Goal: Complete application form

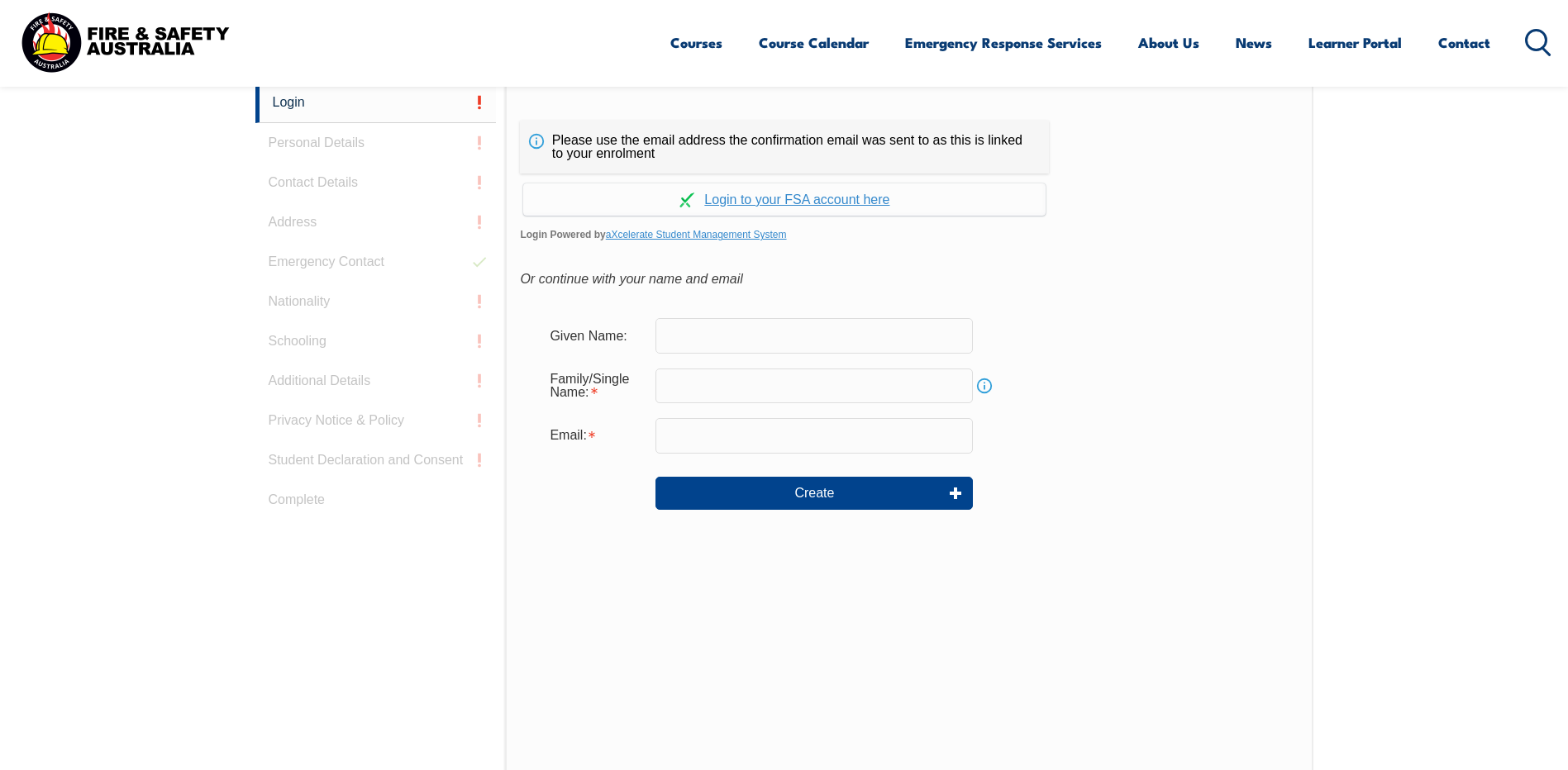
click at [717, 343] on input "text" at bounding box center [814, 336] width 317 height 35
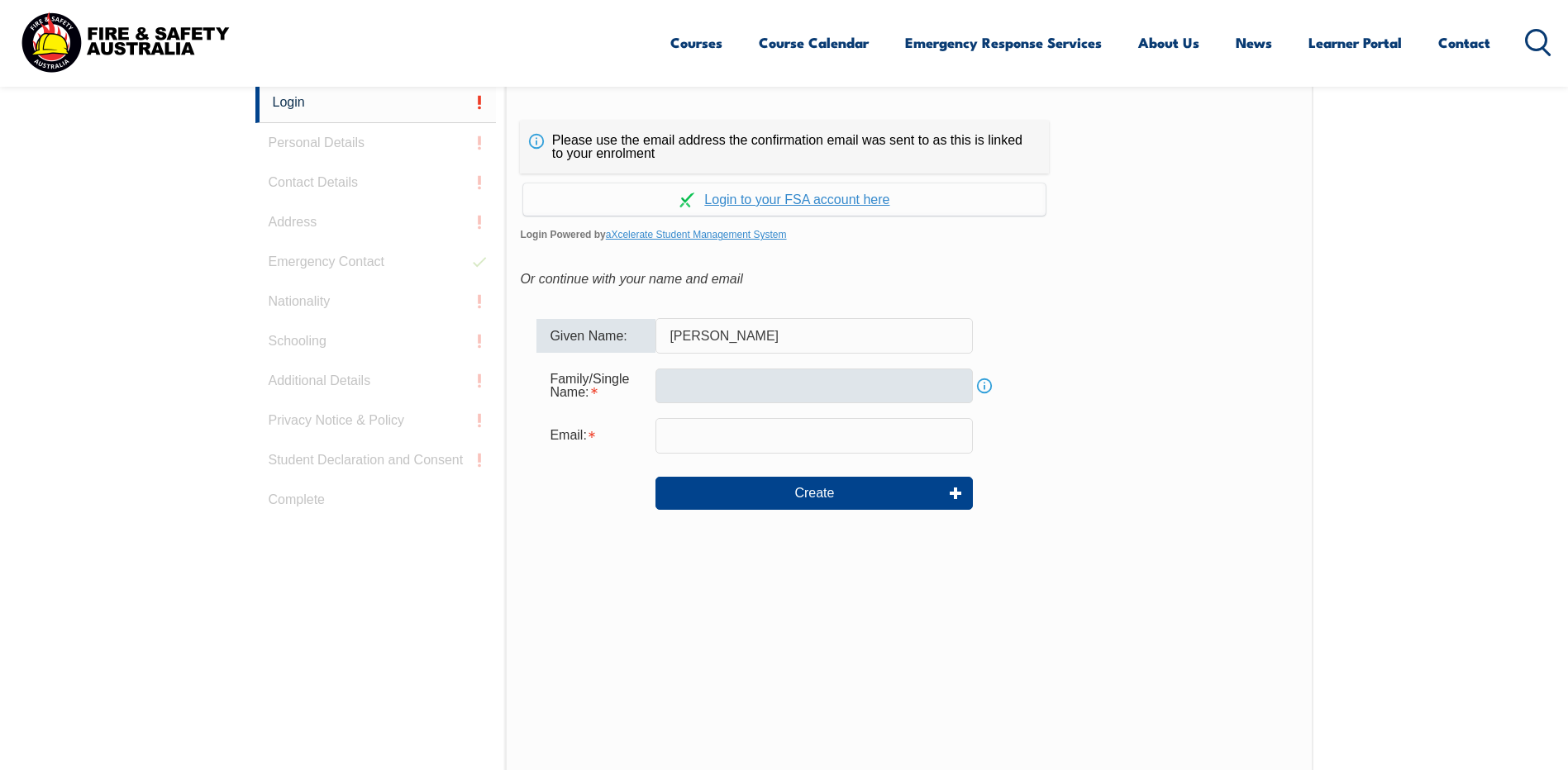
type input "[PERSON_NAME]"
click at [668, 395] on input "text" at bounding box center [814, 386] width 317 height 35
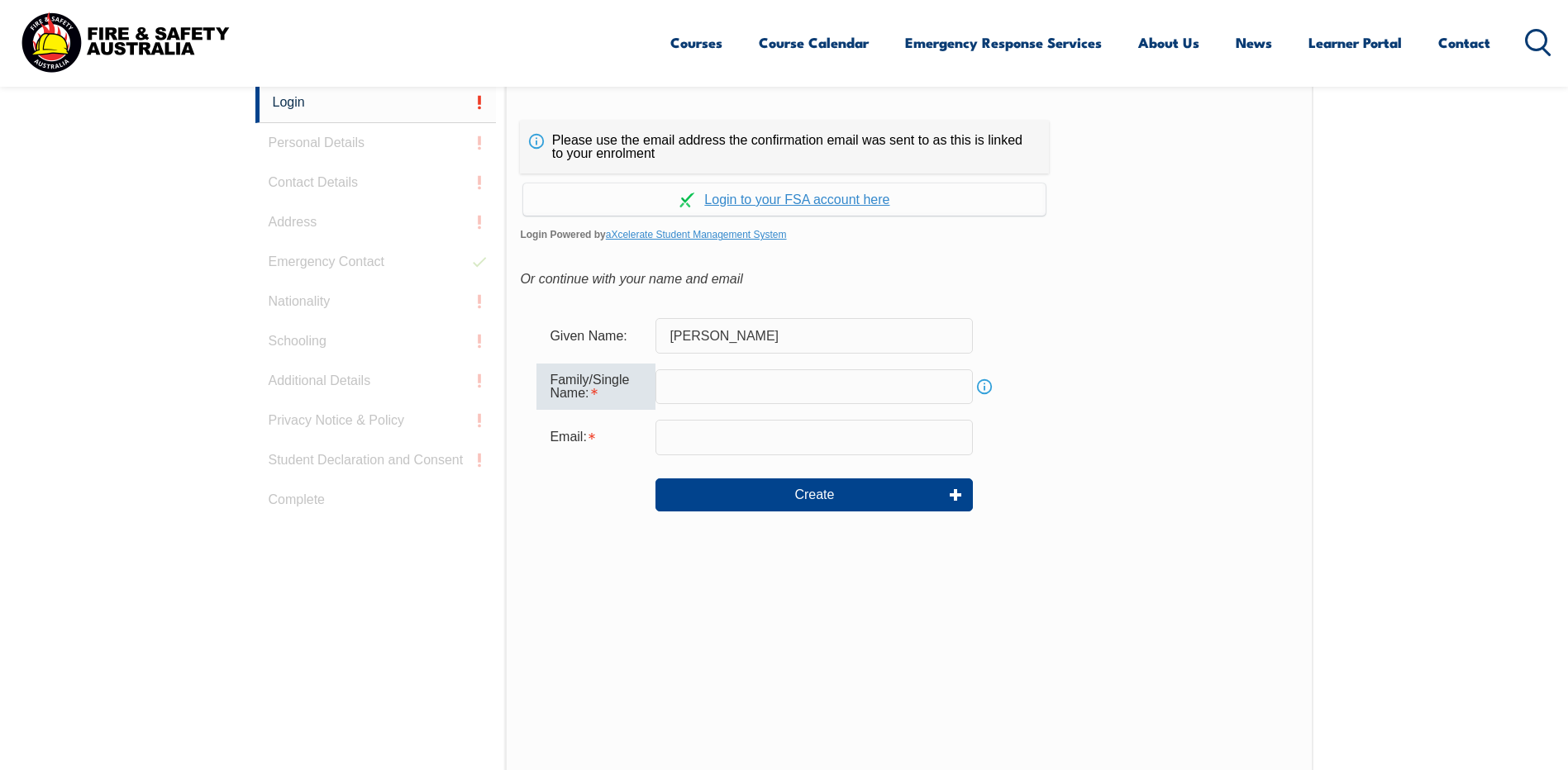
type input "RIDGE"
click at [800, 433] on input "[EMAIL_ADDRESS][DOMAIN_NAME]" at bounding box center [814, 437] width 317 height 35
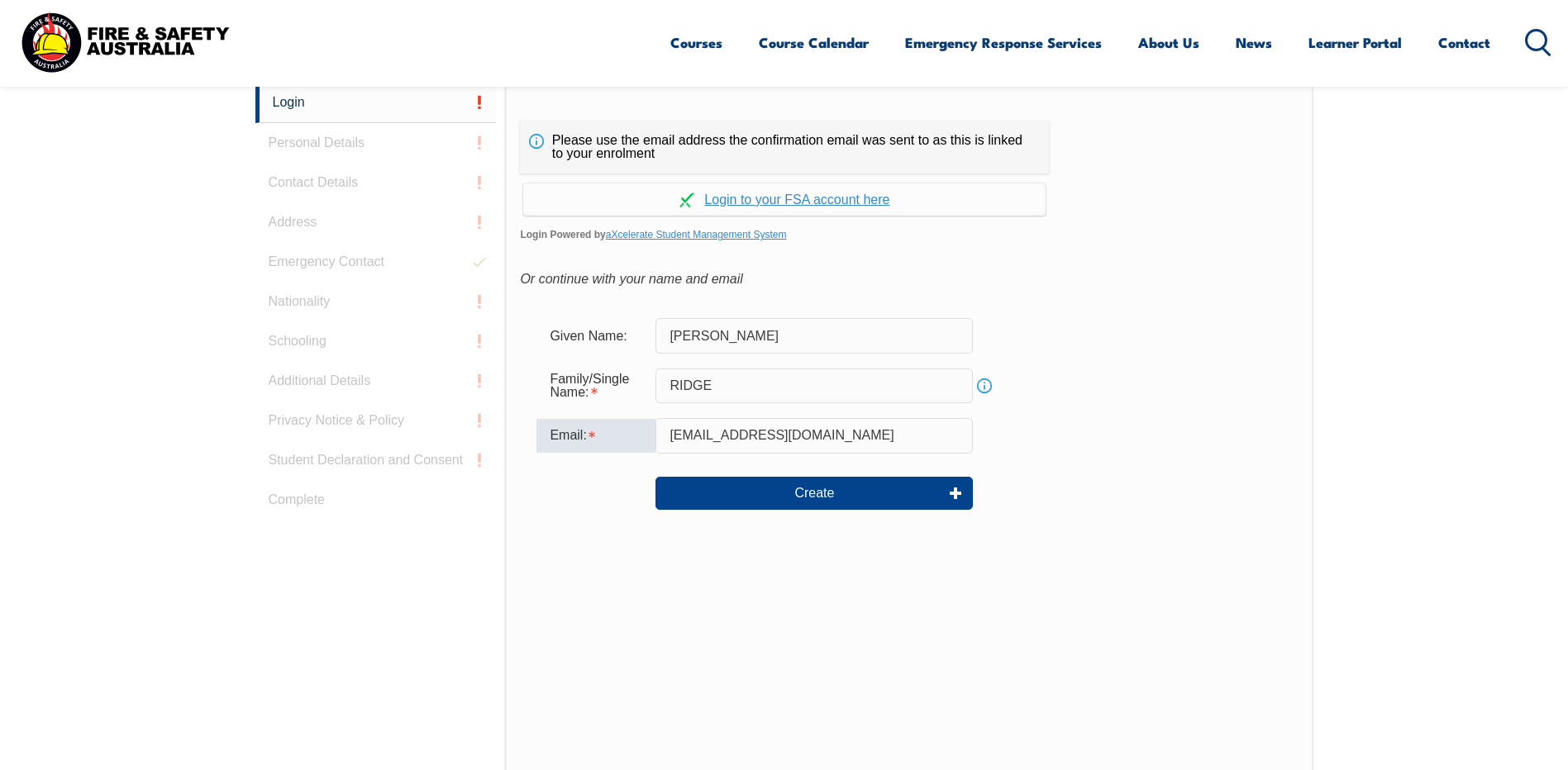
drag, startPoint x: 800, startPoint y: 433, endPoint x: 676, endPoint y: 435, distance: 124.0
click at [676, 435] on input "[EMAIL_ADDRESS][DOMAIN_NAME]" at bounding box center [814, 436] width 317 height 35
type input "noel.ridge@asc.com.au"
click at [565, 590] on div "Please use the email address the confirmation email was sent to as this is link…" at bounding box center [909, 429] width 808 height 693
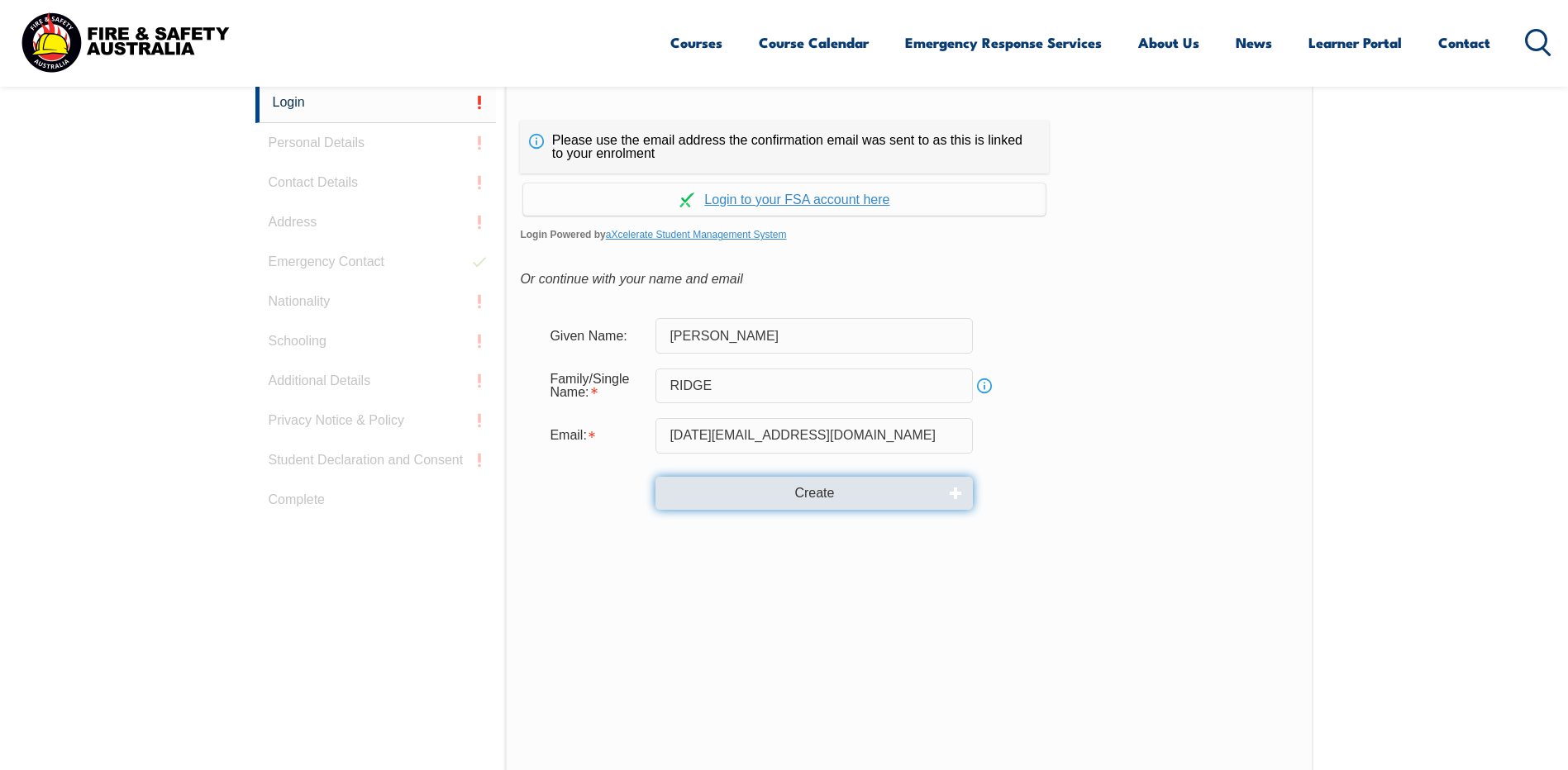
click at [805, 502] on button "Create" at bounding box center [814, 494] width 317 height 33
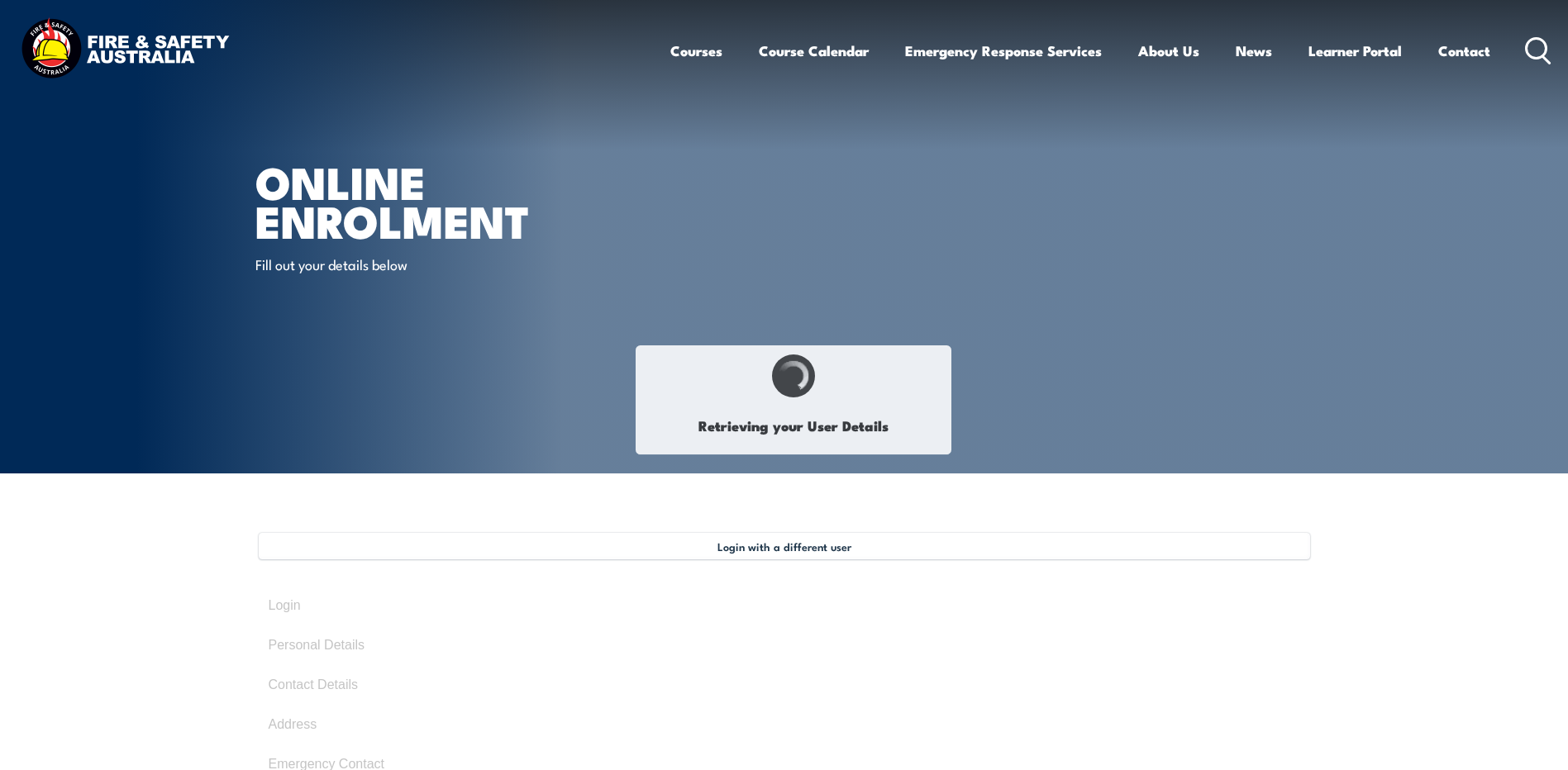
type input "[PERSON_NAME]"
type input "Ridge"
type input "[DATE]"
type input "G3VA25YC5N"
select select "M"
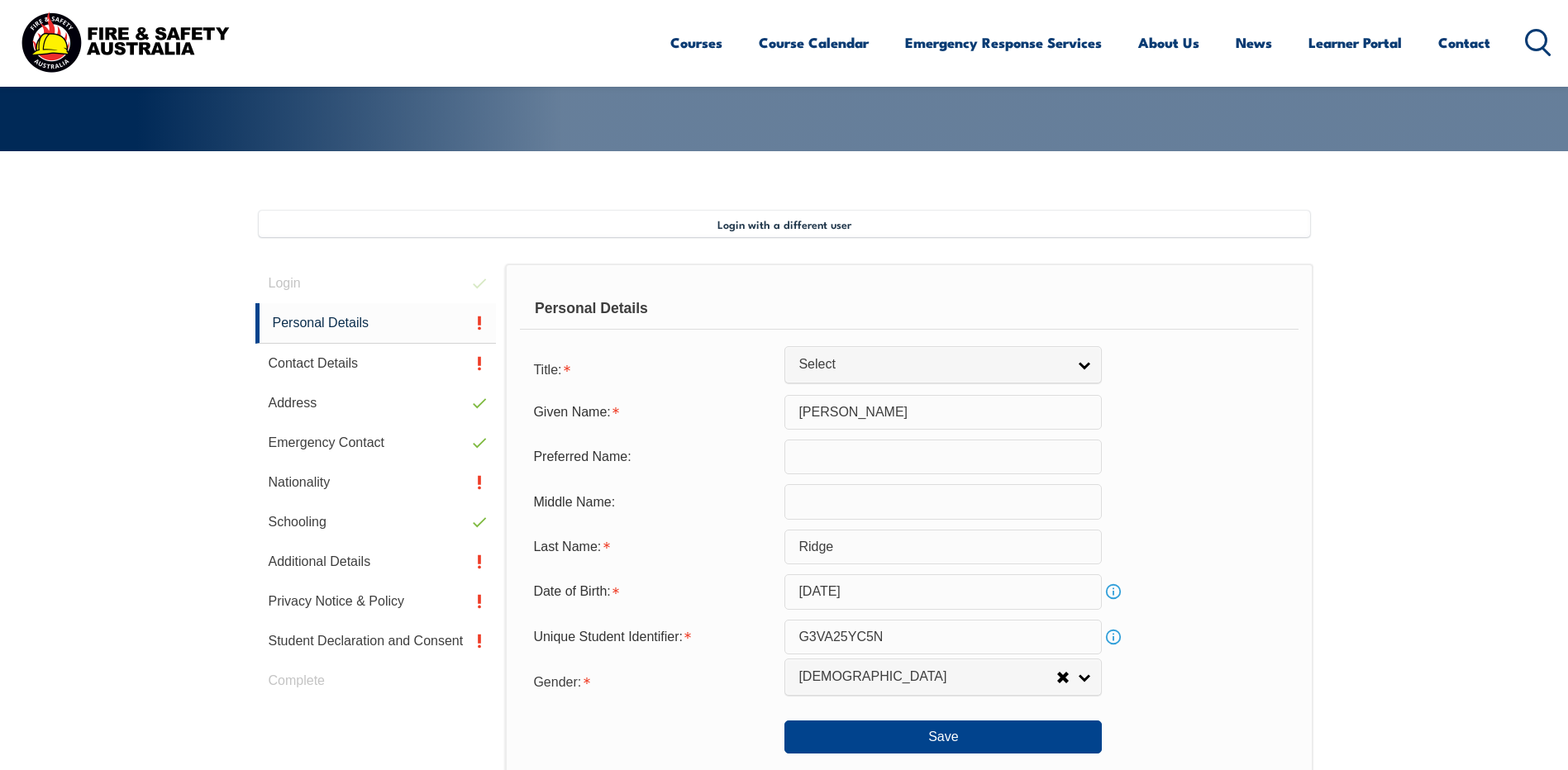
scroll to position [468, 0]
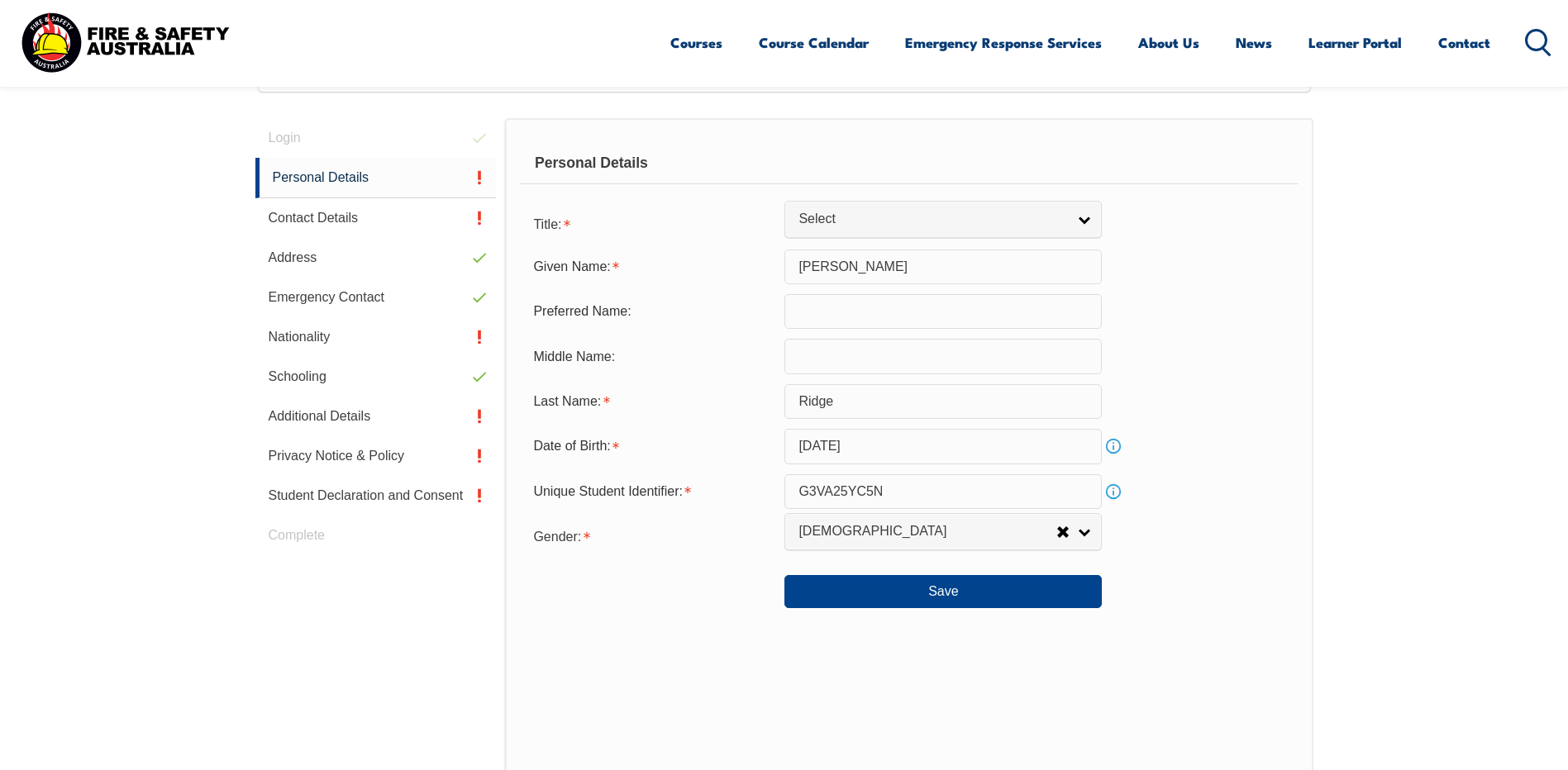
click at [821, 306] on input "text" at bounding box center [943, 312] width 317 height 35
click at [644, 754] on div "Personal Details Title: Mr Mrs Ms Miss Other Select Given Name: [PERSON_NAME] P…" at bounding box center [909, 481] width 808 height 726
drag, startPoint x: 919, startPoint y: 487, endPoint x: 796, endPoint y: 492, distance: 123.1
click at [790, 493] on input "G3VA25YC5N" at bounding box center [943, 492] width 317 height 35
click at [852, 648] on div "Personal Details Title: Mr Mrs Ms Miss Other Select Given Name: [PERSON_NAME] P…" at bounding box center [909, 481] width 808 height 726
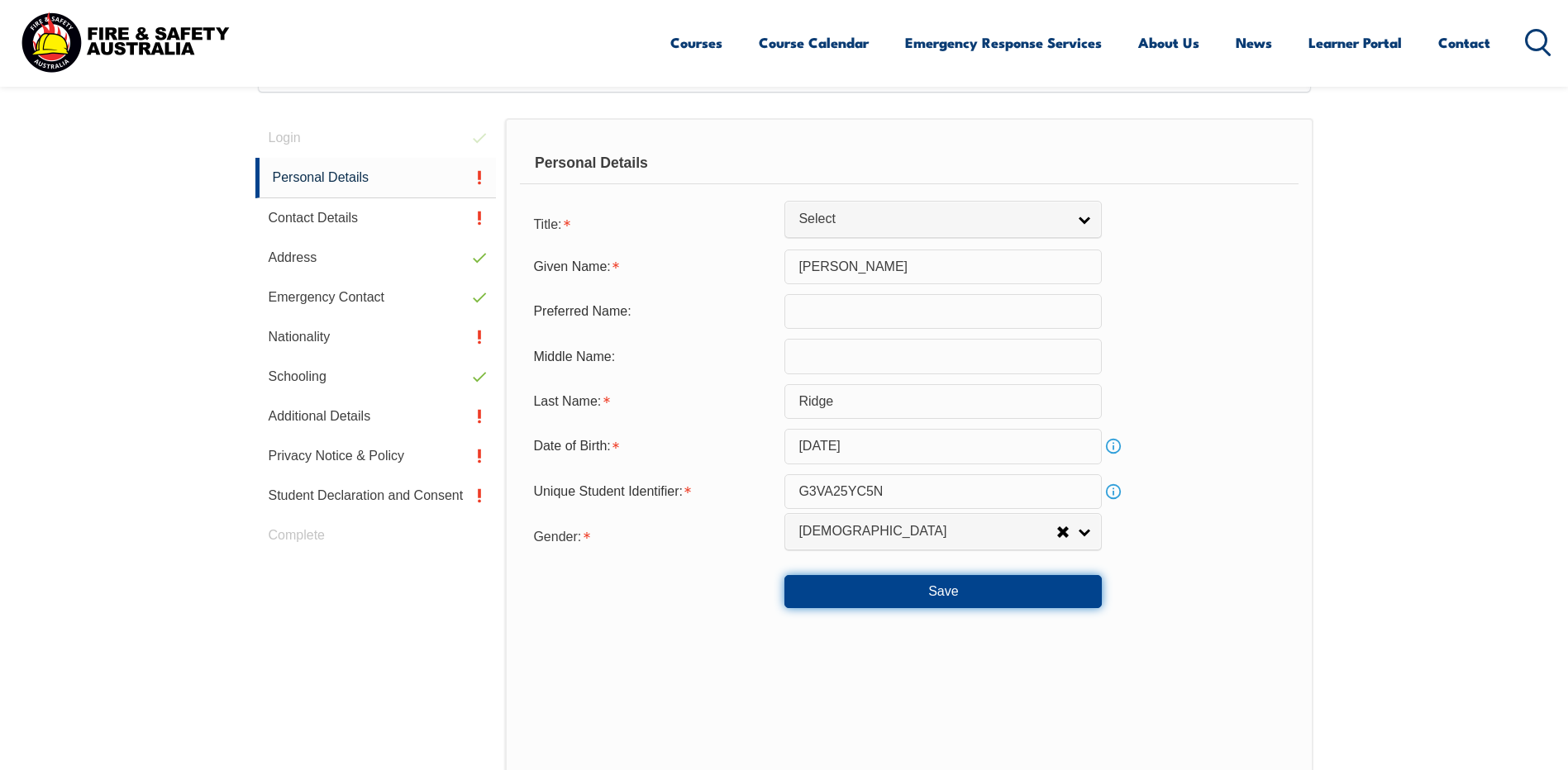
click at [945, 583] on button "Save" at bounding box center [943, 592] width 317 height 33
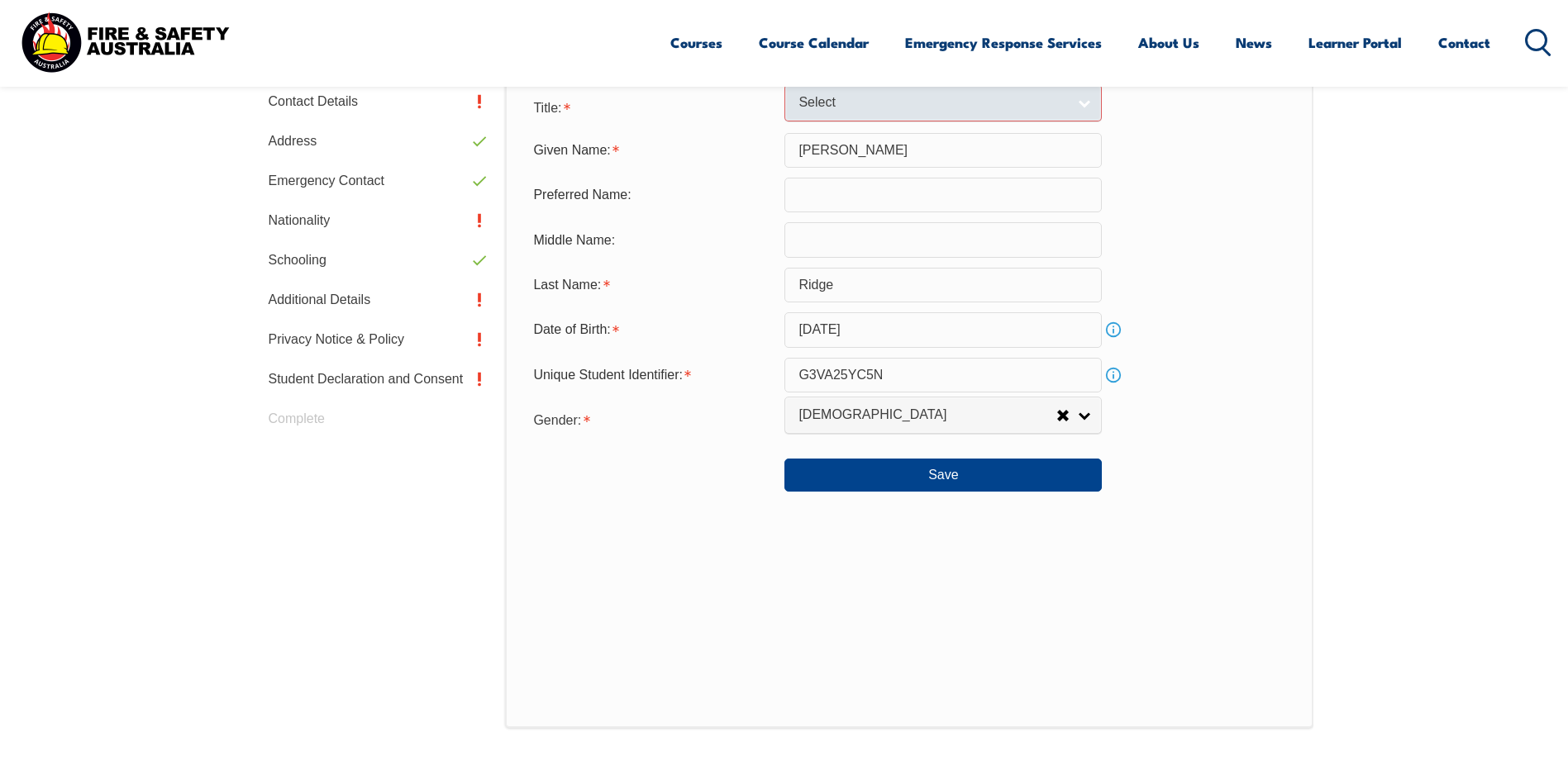
scroll to position [337, 0]
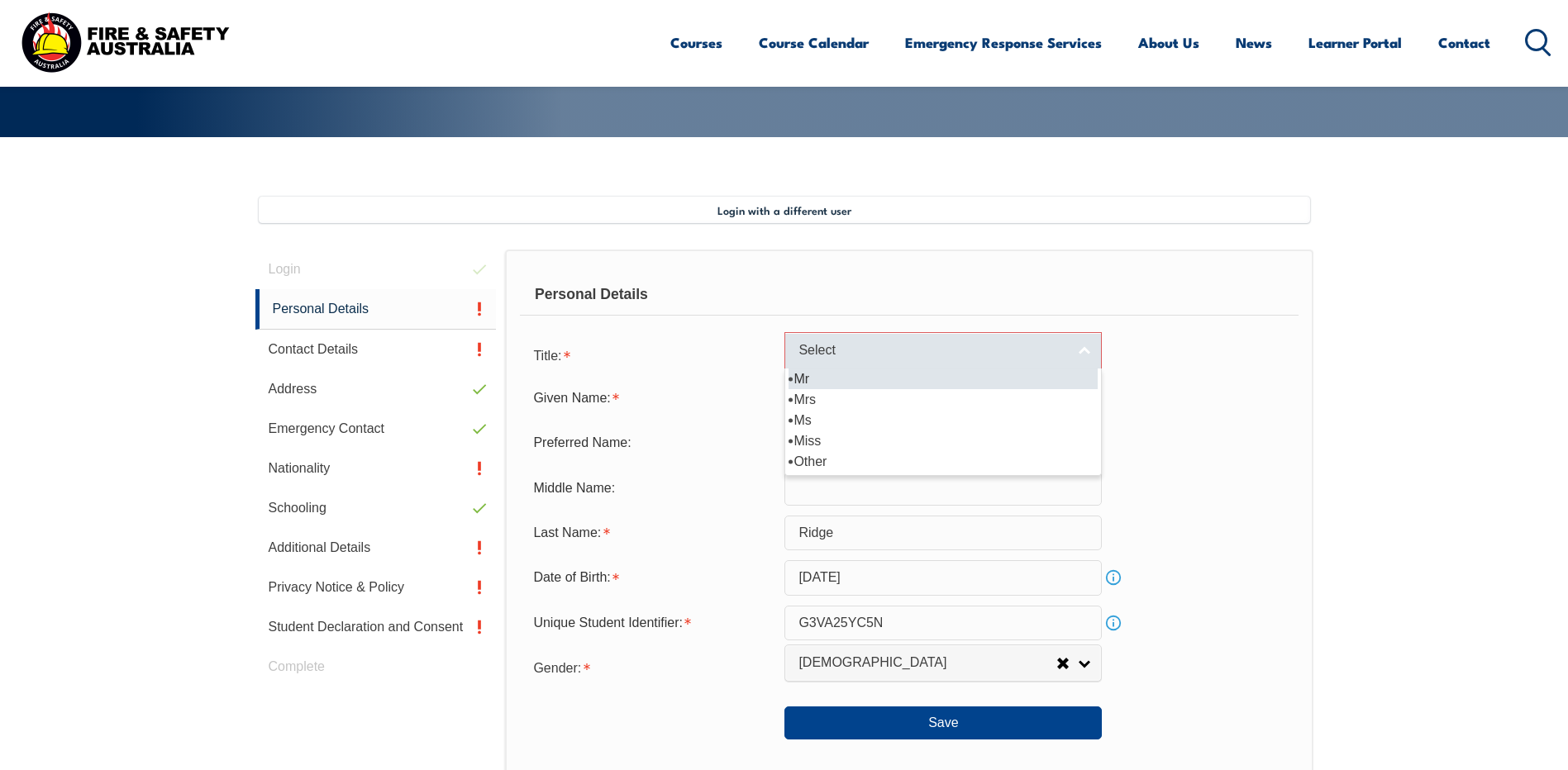
click at [803, 348] on span "Select" at bounding box center [931, 351] width 268 height 18
click at [803, 375] on li "Mr" at bounding box center [943, 379] width 310 height 20
select select "Mr"
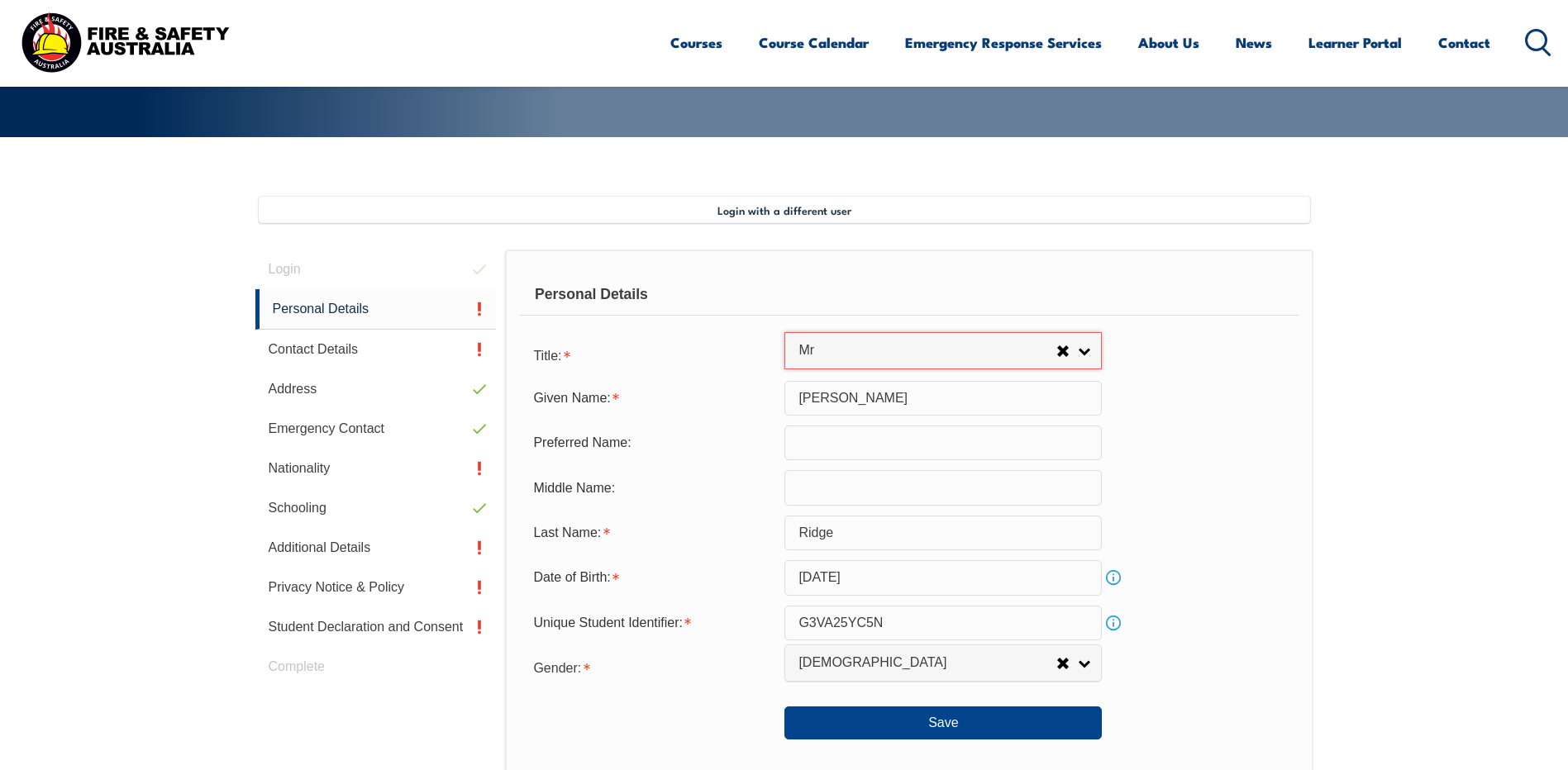
scroll to position [501, 0]
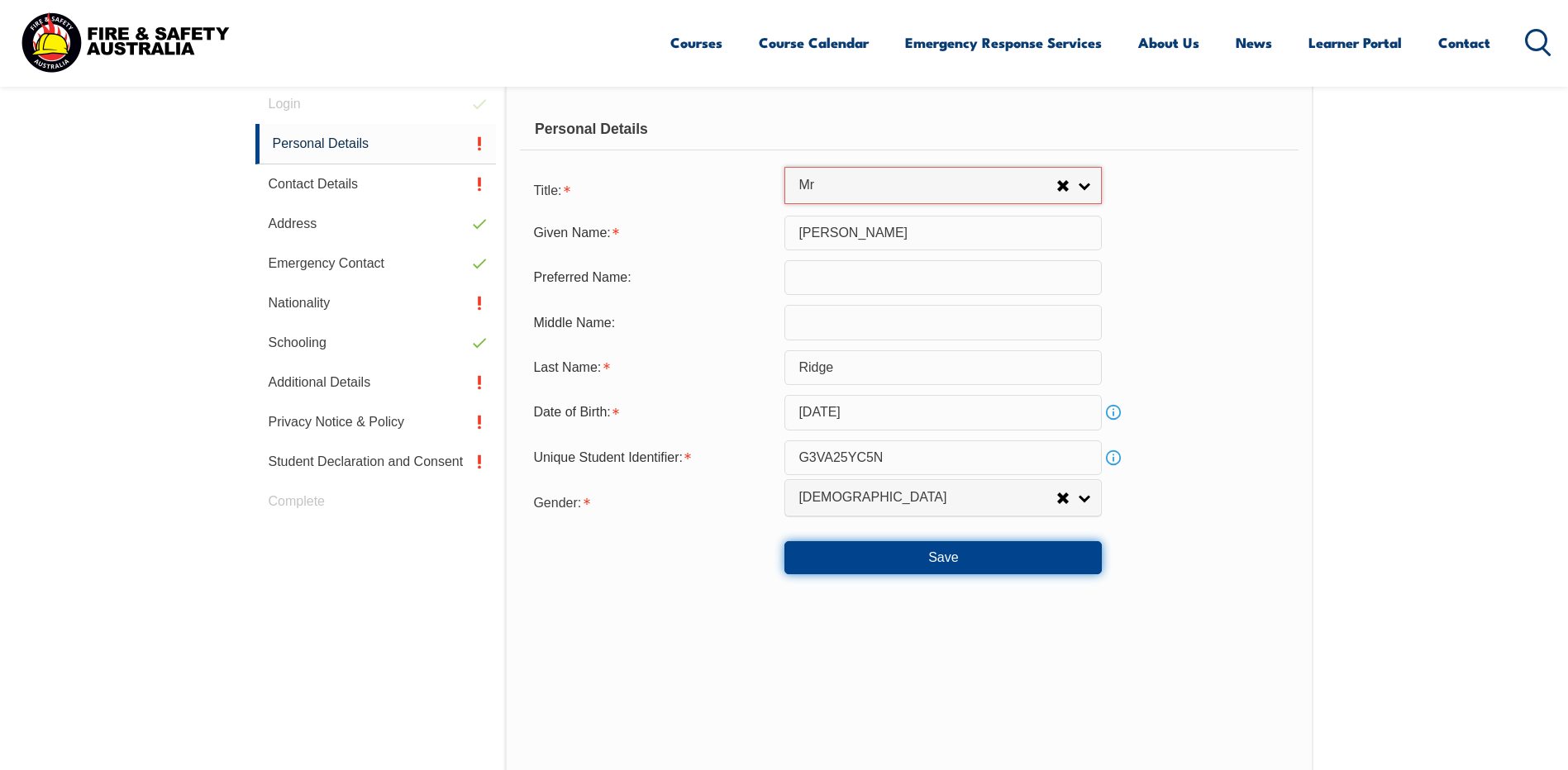
click at [927, 562] on button "Save" at bounding box center [943, 558] width 317 height 33
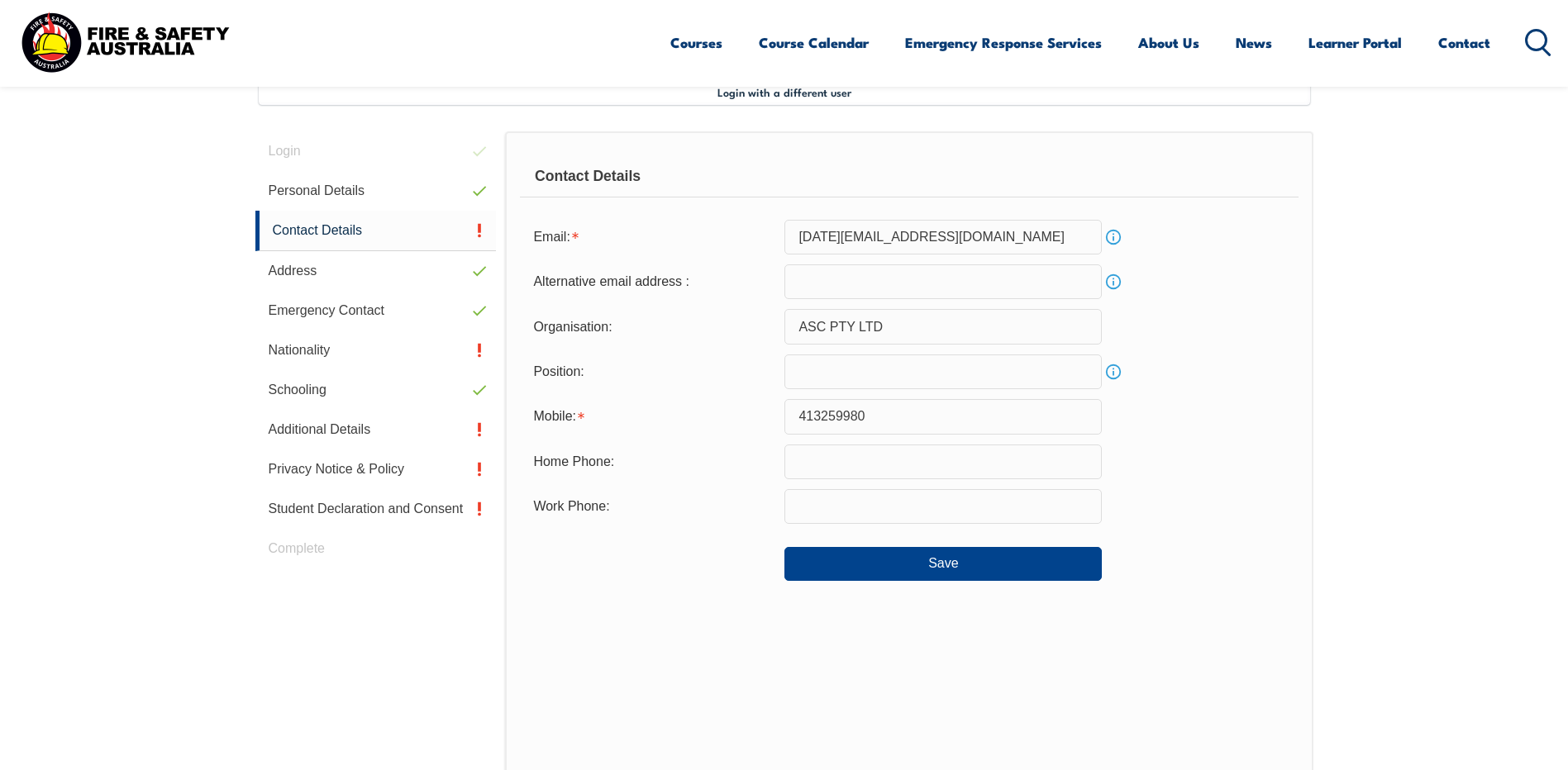
scroll to position [451, 0]
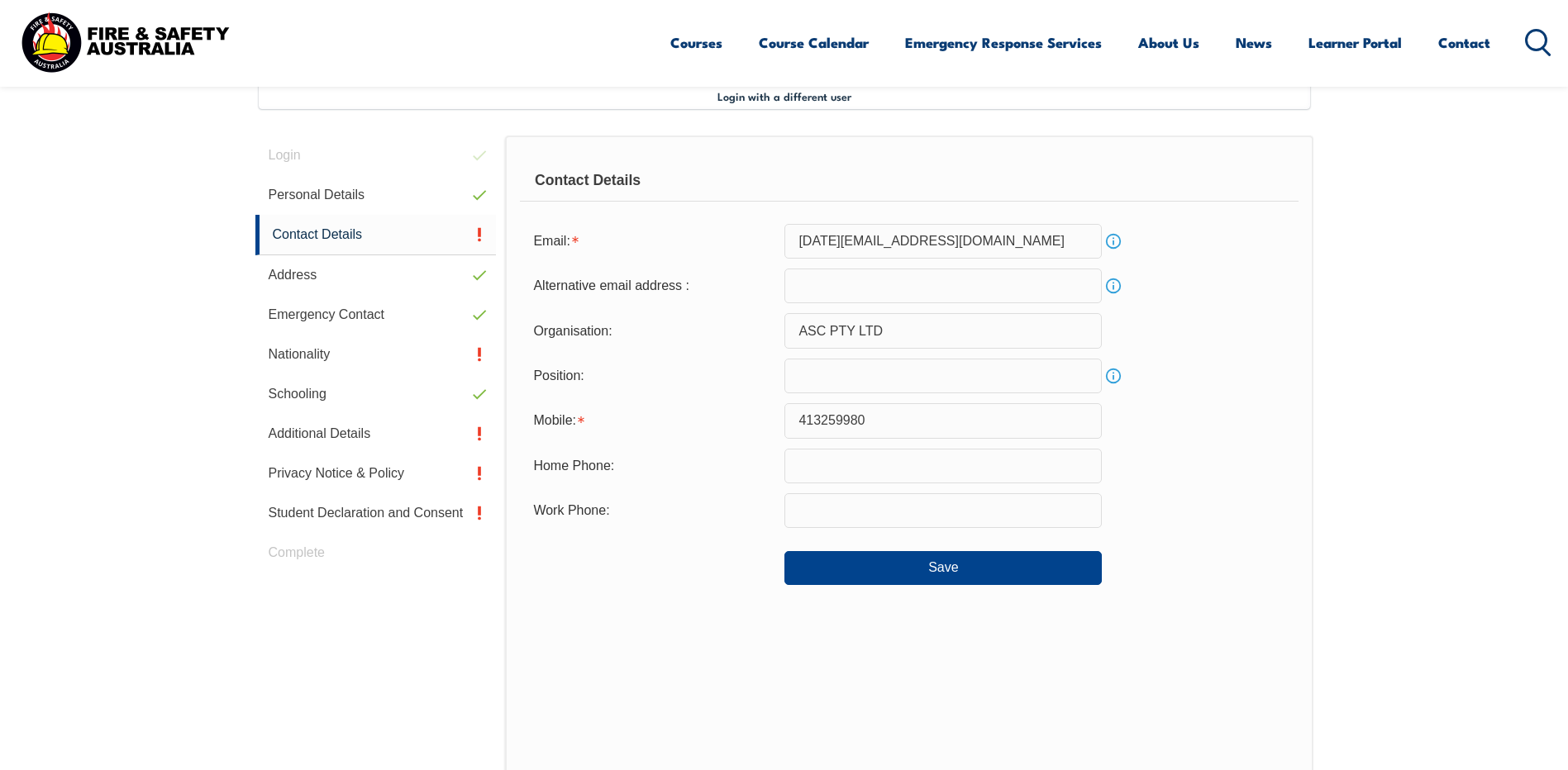
click at [797, 422] on input "413259980" at bounding box center [943, 421] width 317 height 35
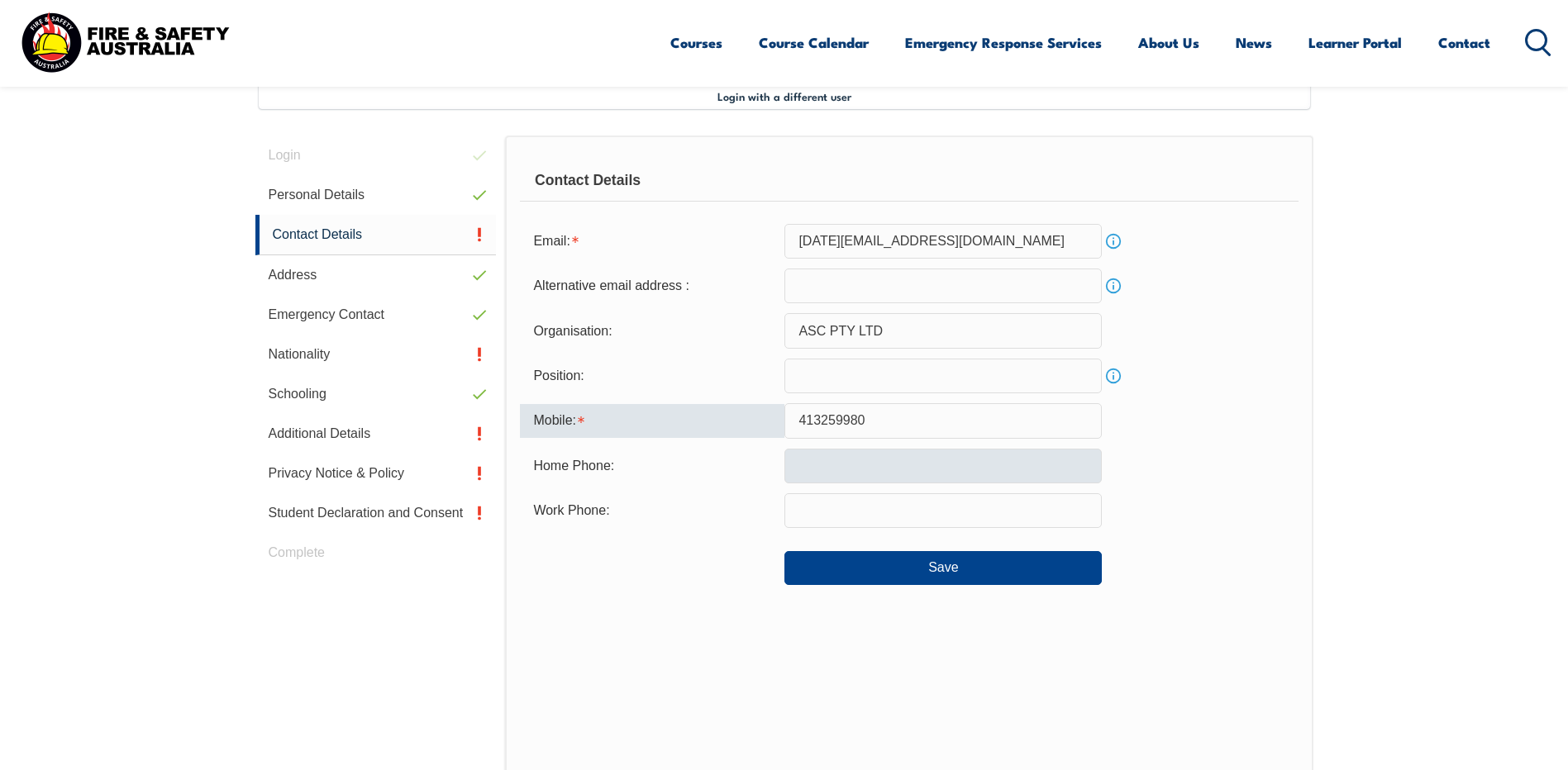
type input "0413259980"
type input "[EMAIL_ADDRESS][DOMAIN_NAME]"
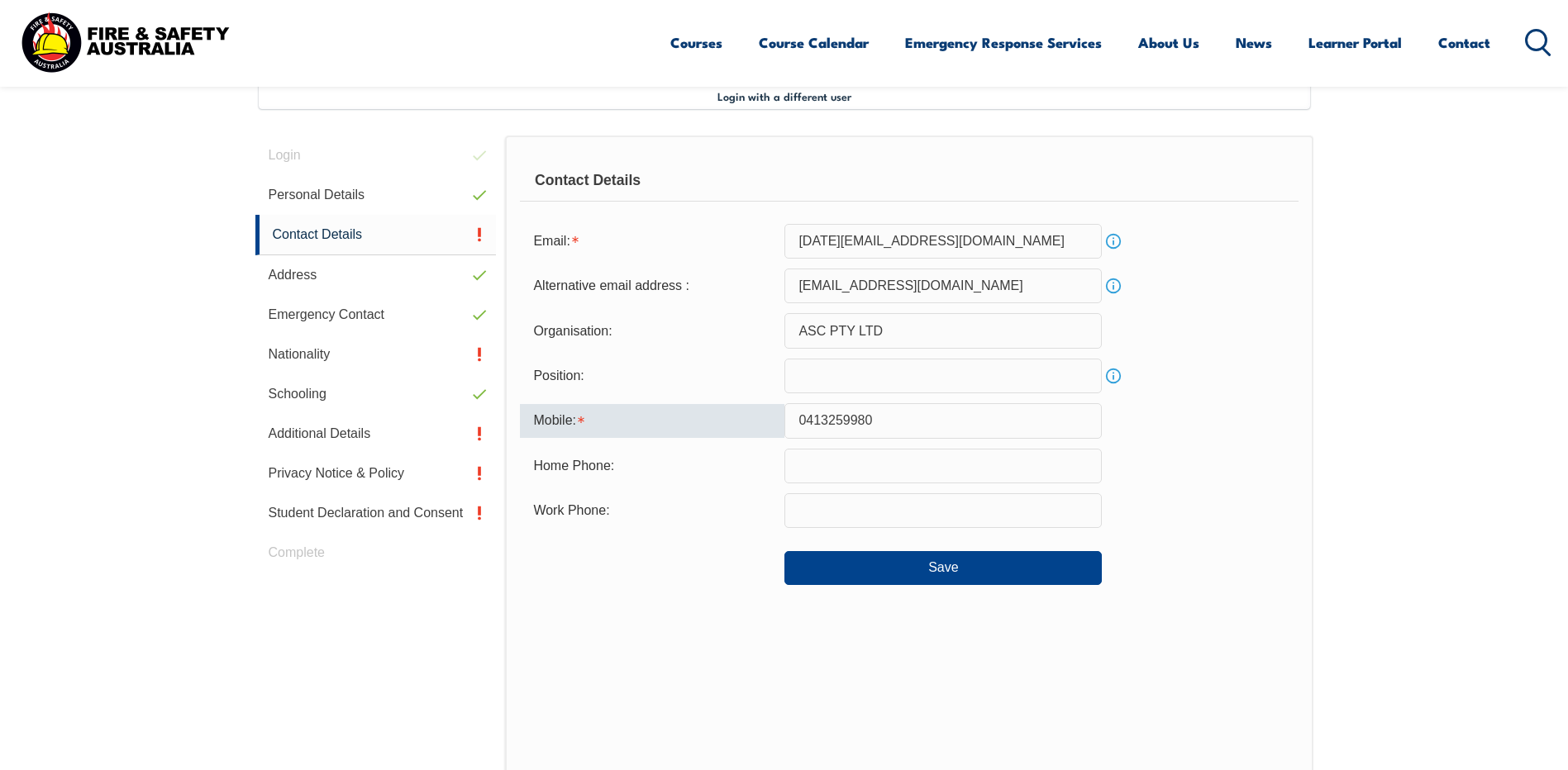
click at [689, 534] on form "Email: [DATE][PERSON_NAME][EMAIL_ADDRESS][DOMAIN_NAME] Info Alternative email a…" at bounding box center [908, 404] width 778 height 361
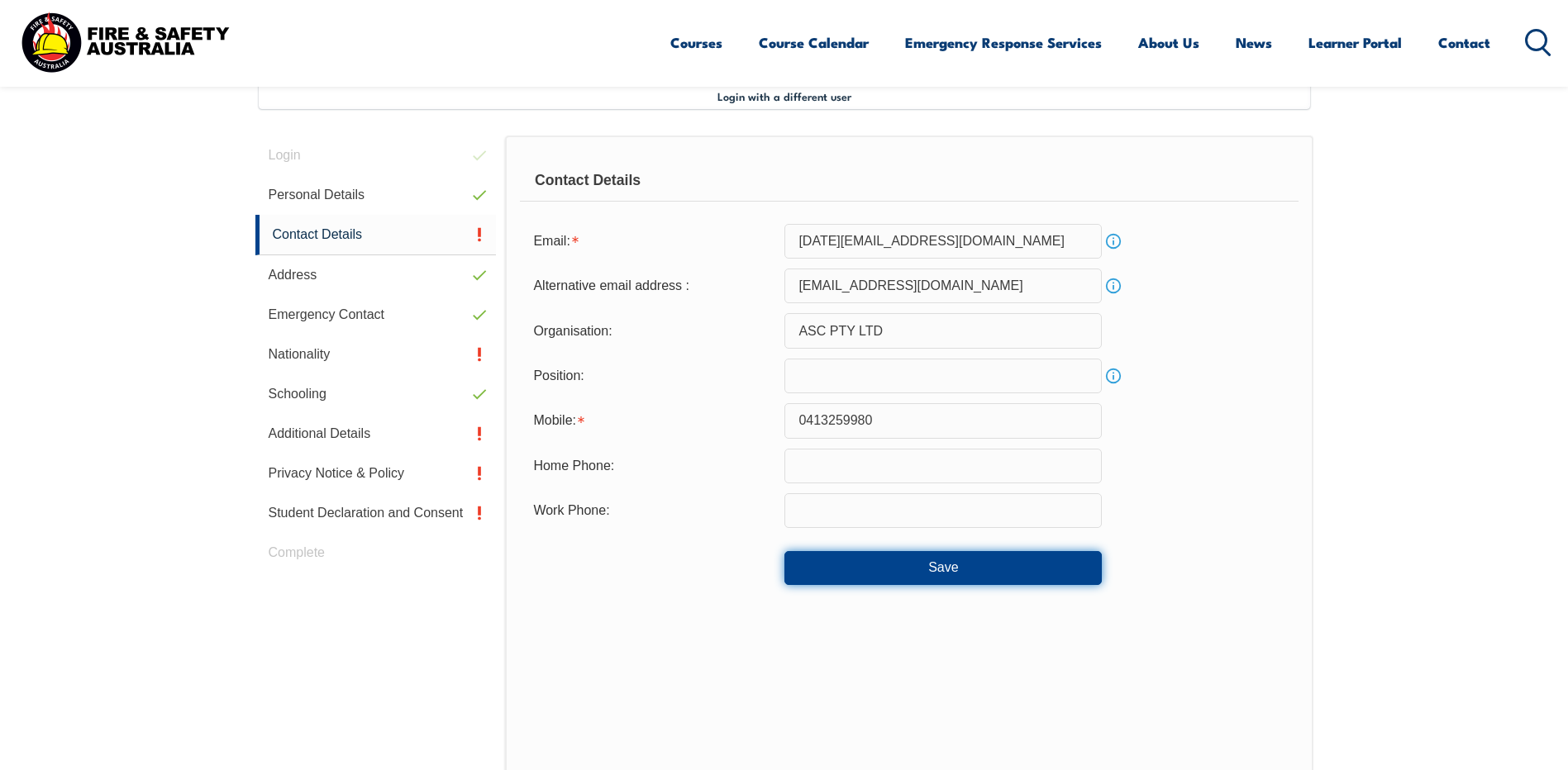
click at [946, 568] on button "Save" at bounding box center [943, 568] width 317 height 33
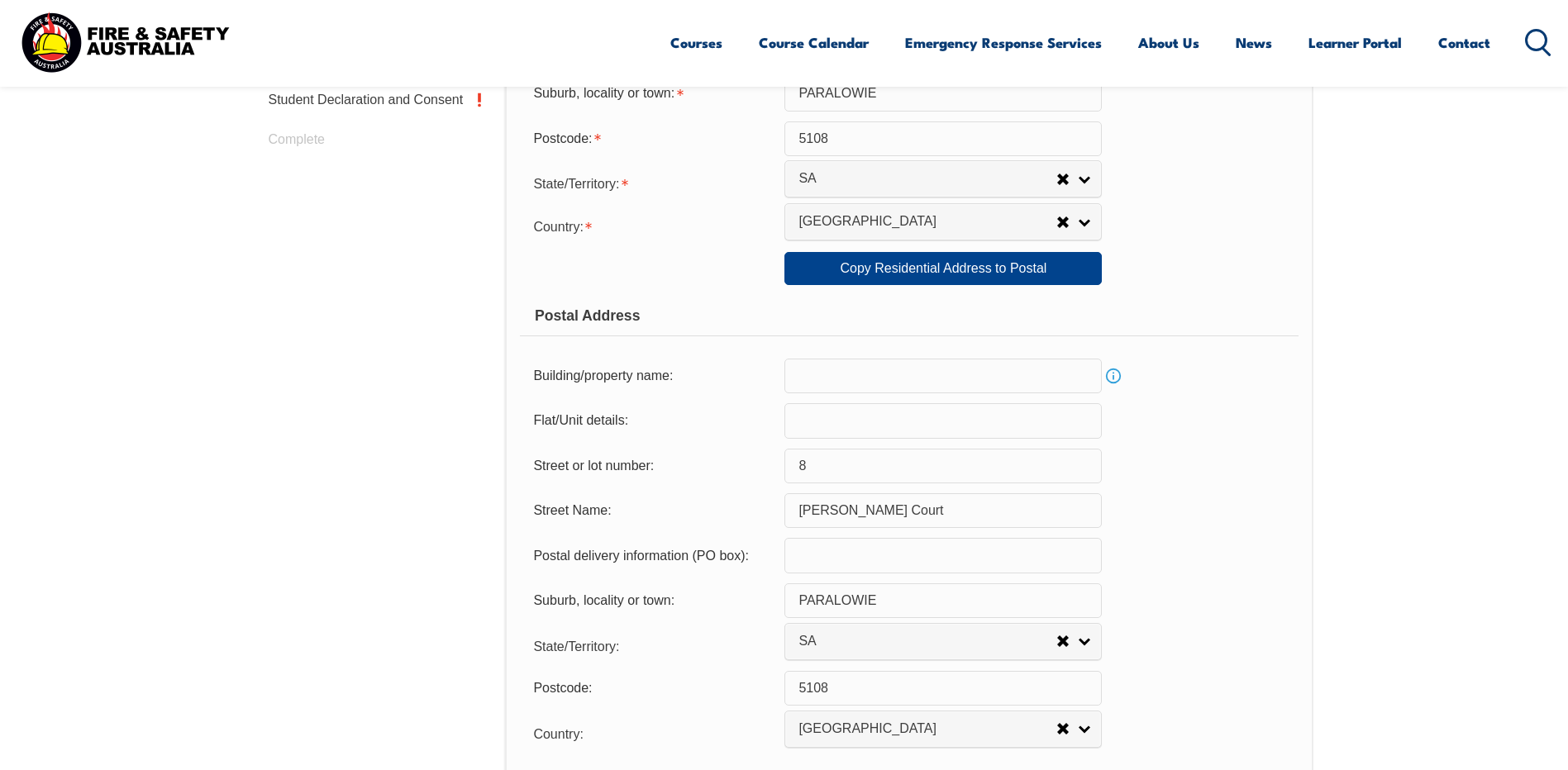
scroll to position [1028, 0]
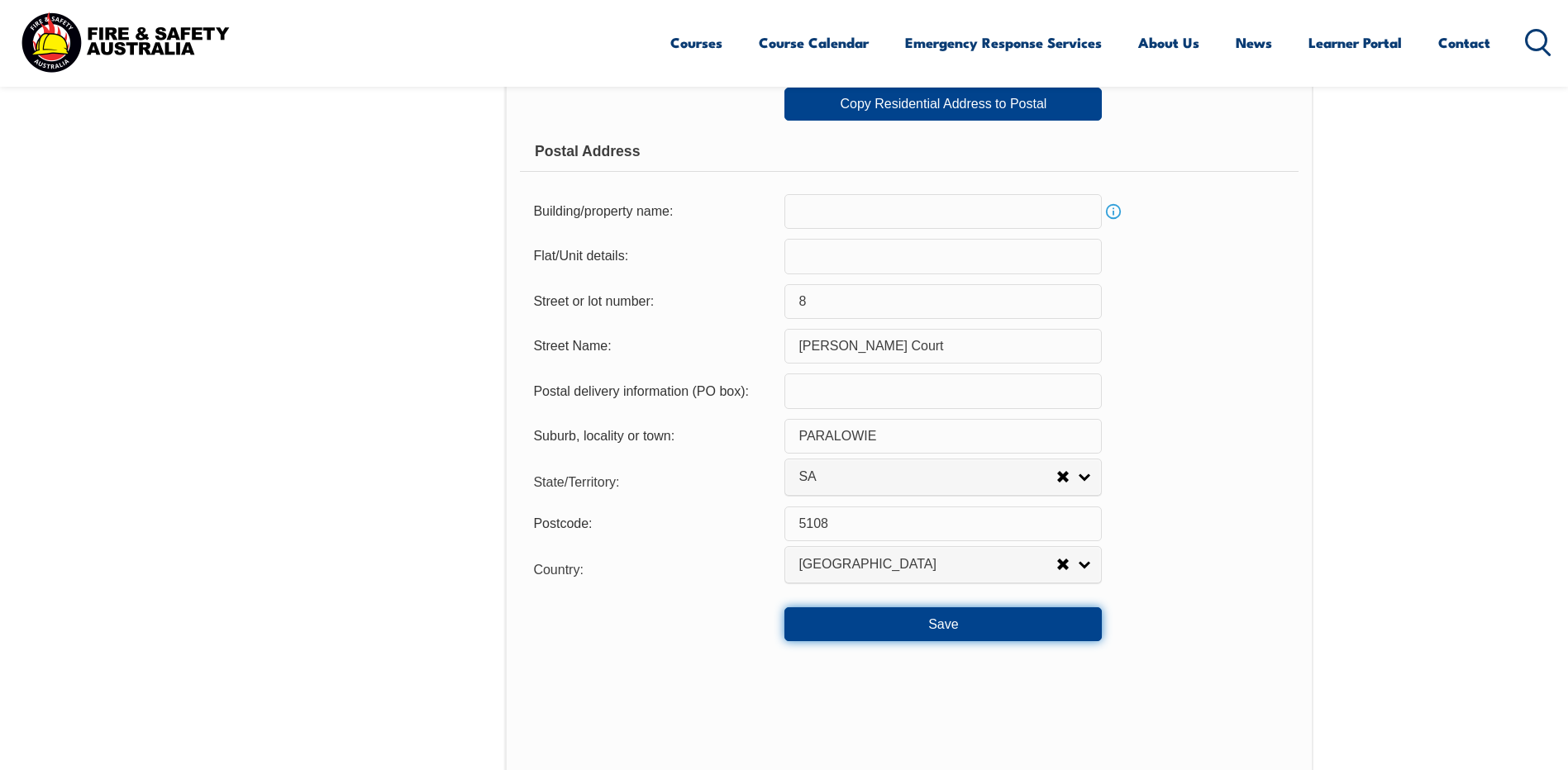
click at [968, 617] on button "Save" at bounding box center [943, 624] width 317 height 33
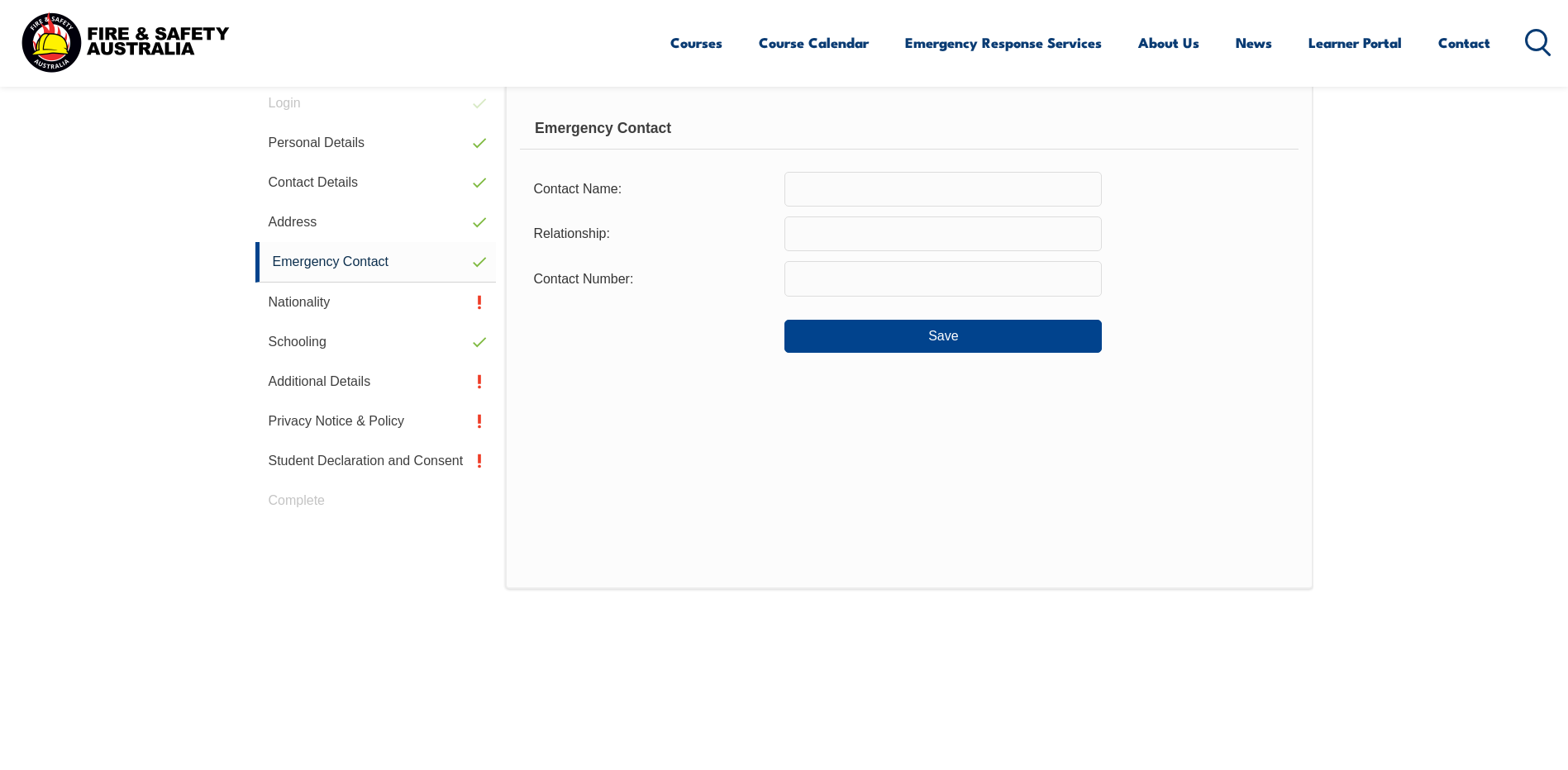
scroll to position [469, 0]
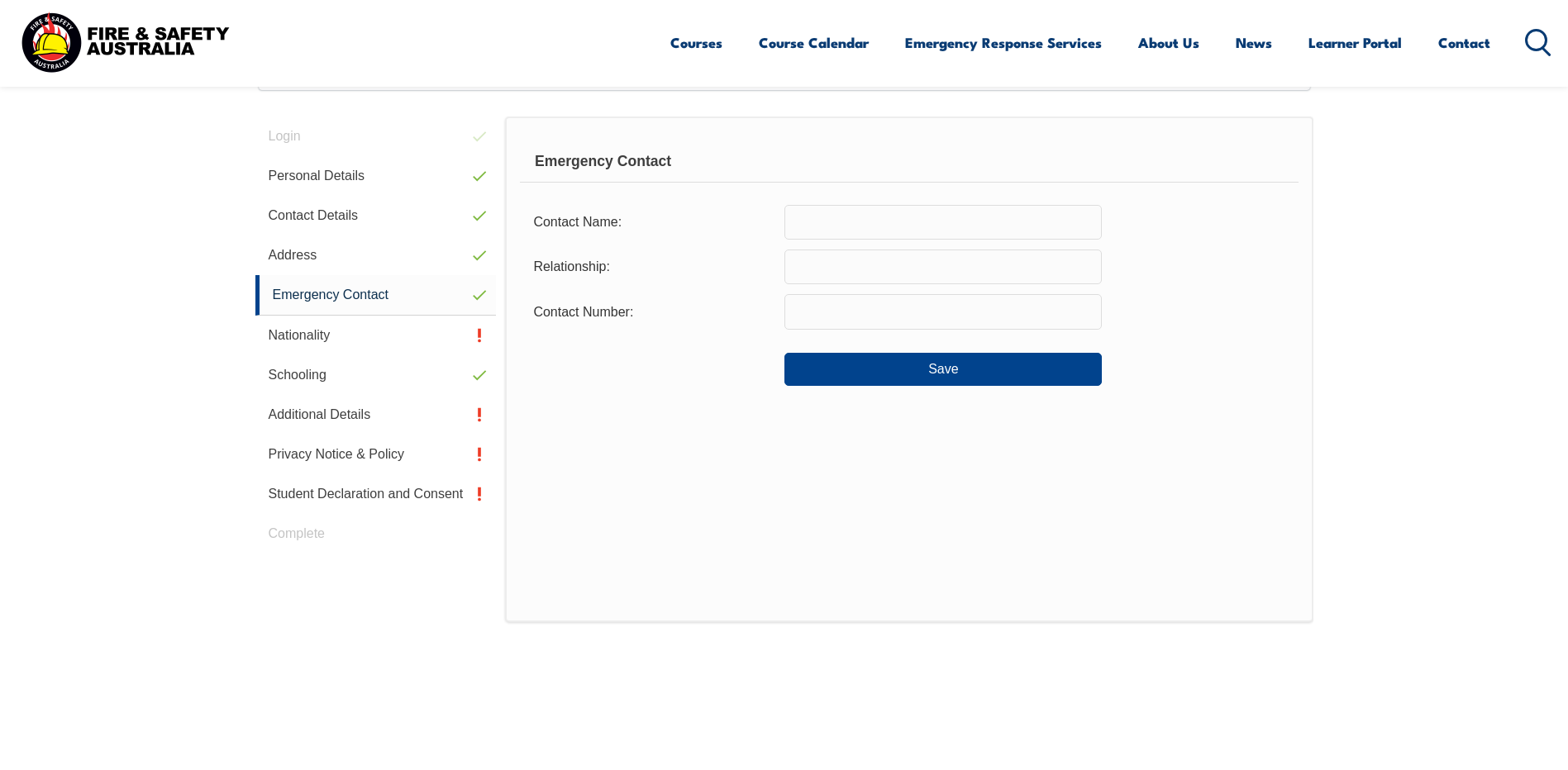
click at [833, 221] on input "text" at bounding box center [943, 223] width 317 height 35
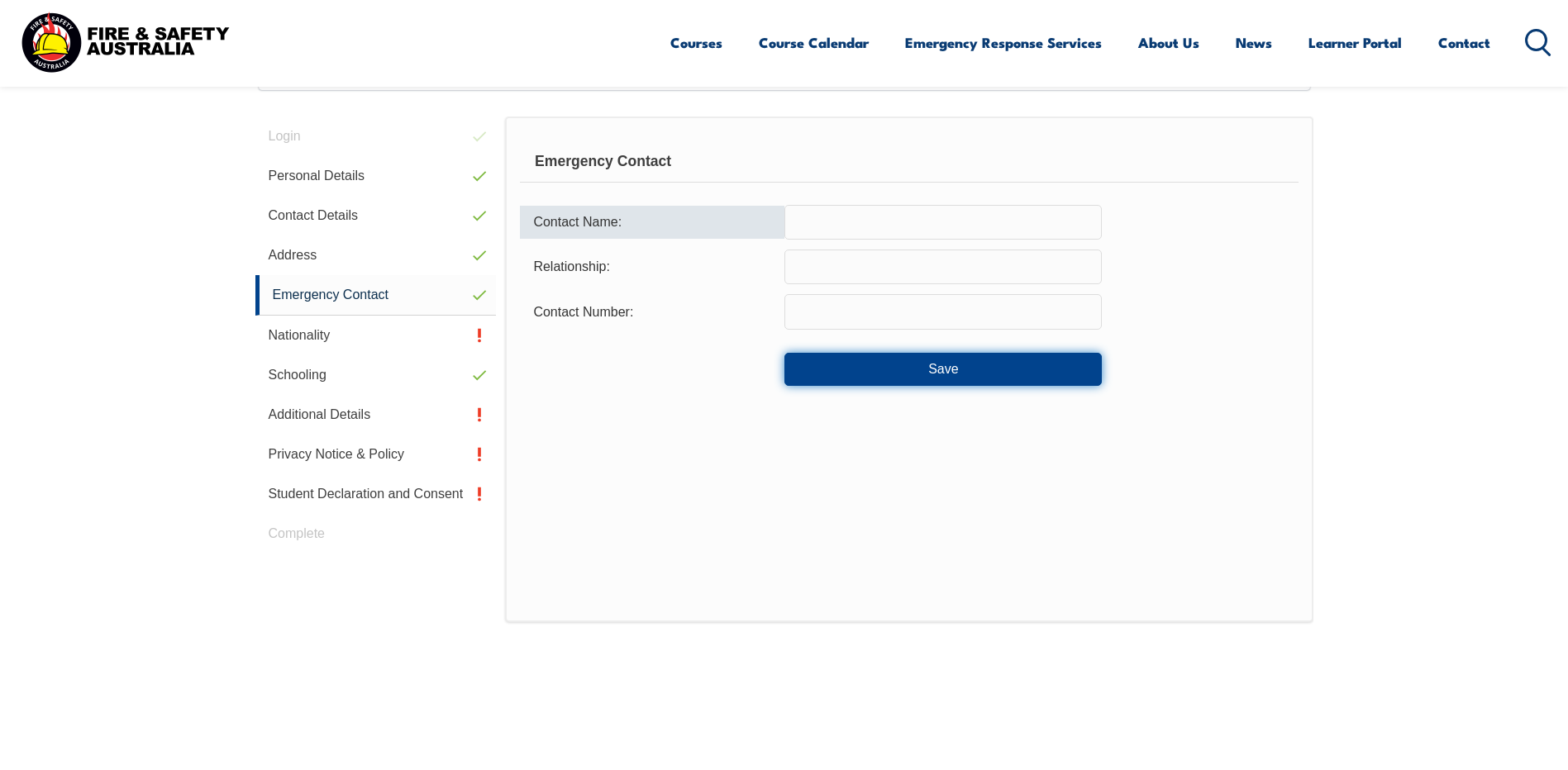
click at [924, 379] on button "Save" at bounding box center [943, 370] width 317 height 33
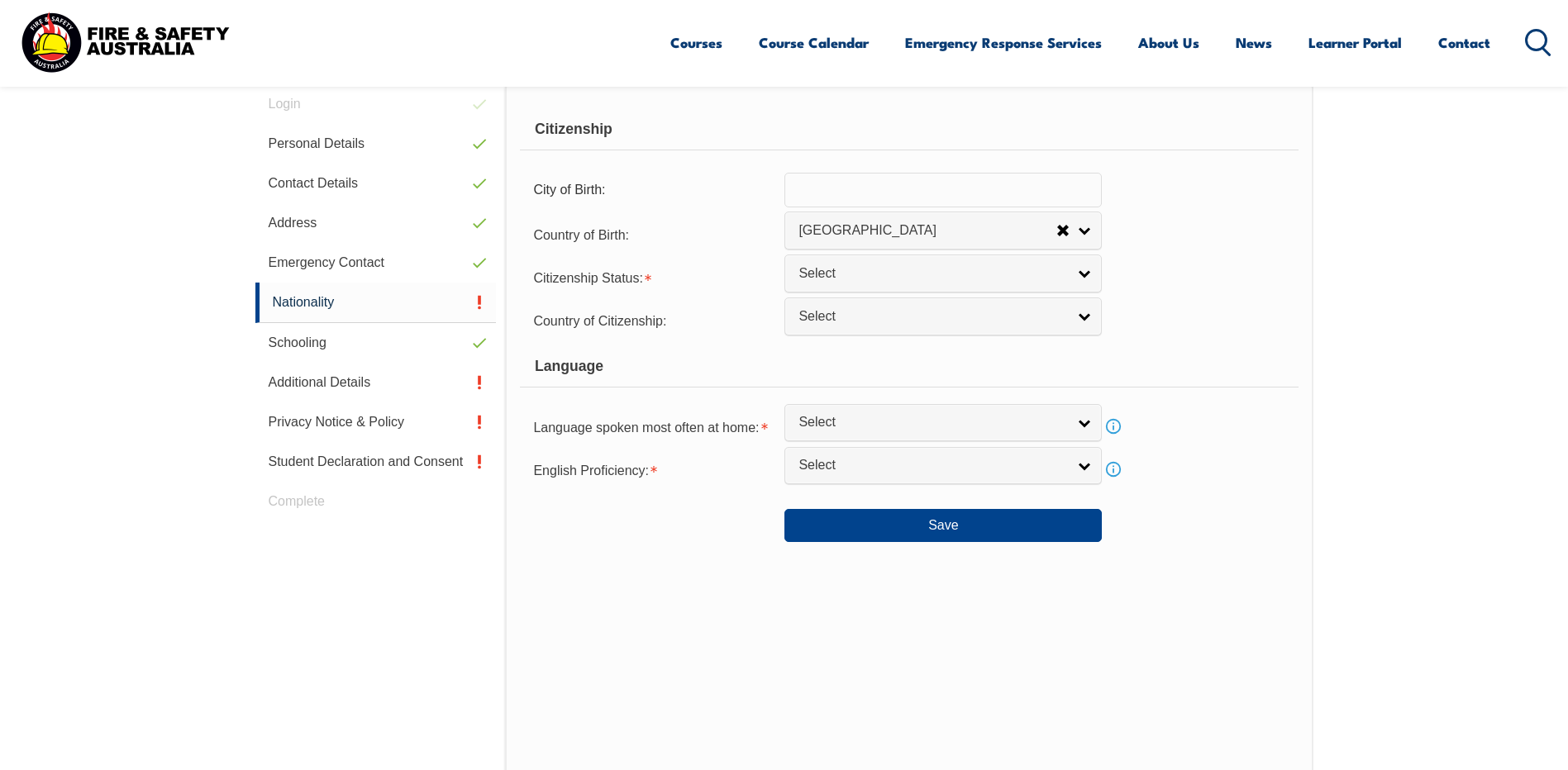
scroll to position [451, 0]
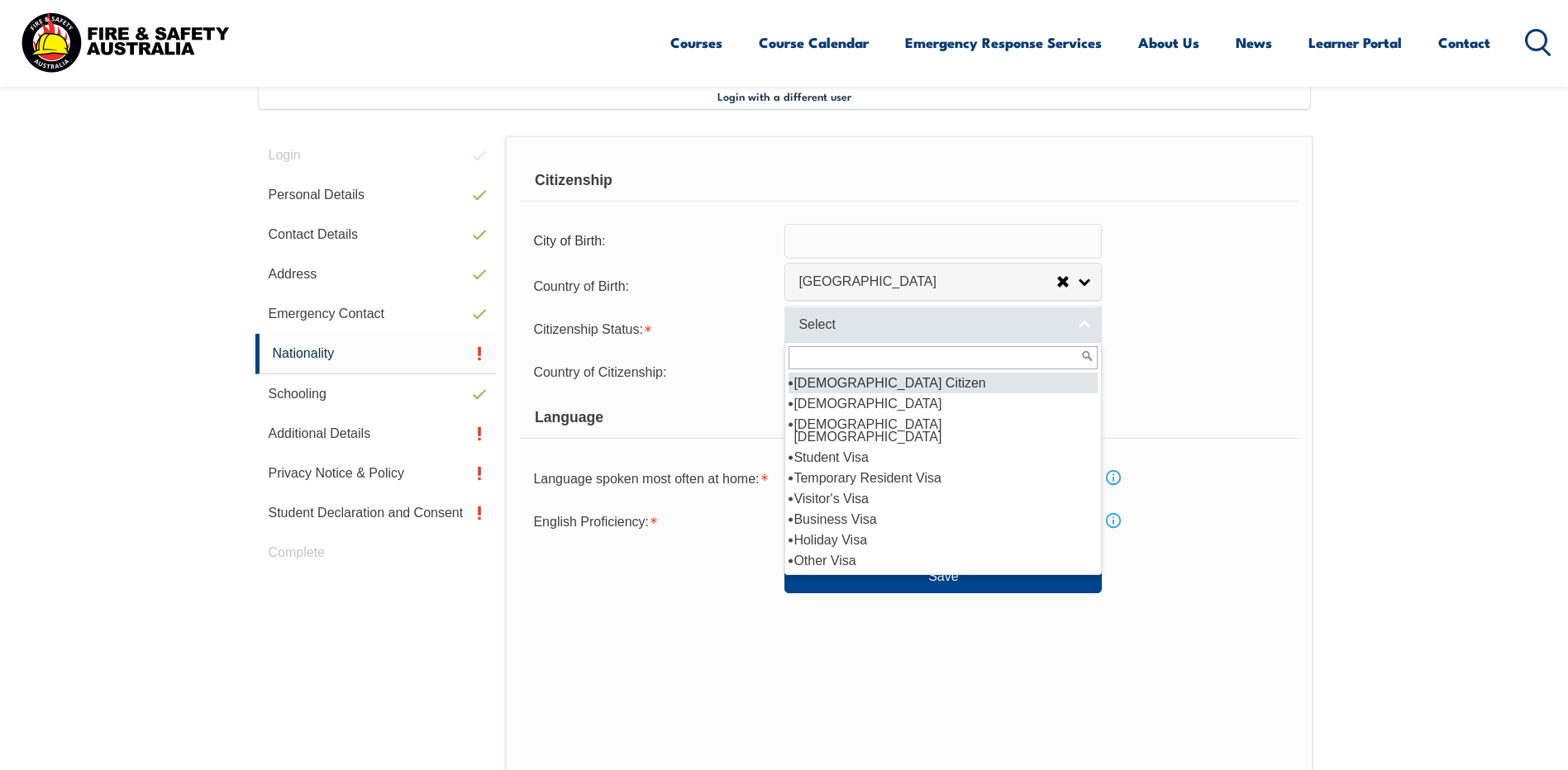
click at [1088, 325] on link "Select" at bounding box center [943, 324] width 317 height 37
click at [846, 385] on li "[DEMOGRAPHIC_DATA] Citizen" at bounding box center [943, 383] width 310 height 20
select select "1"
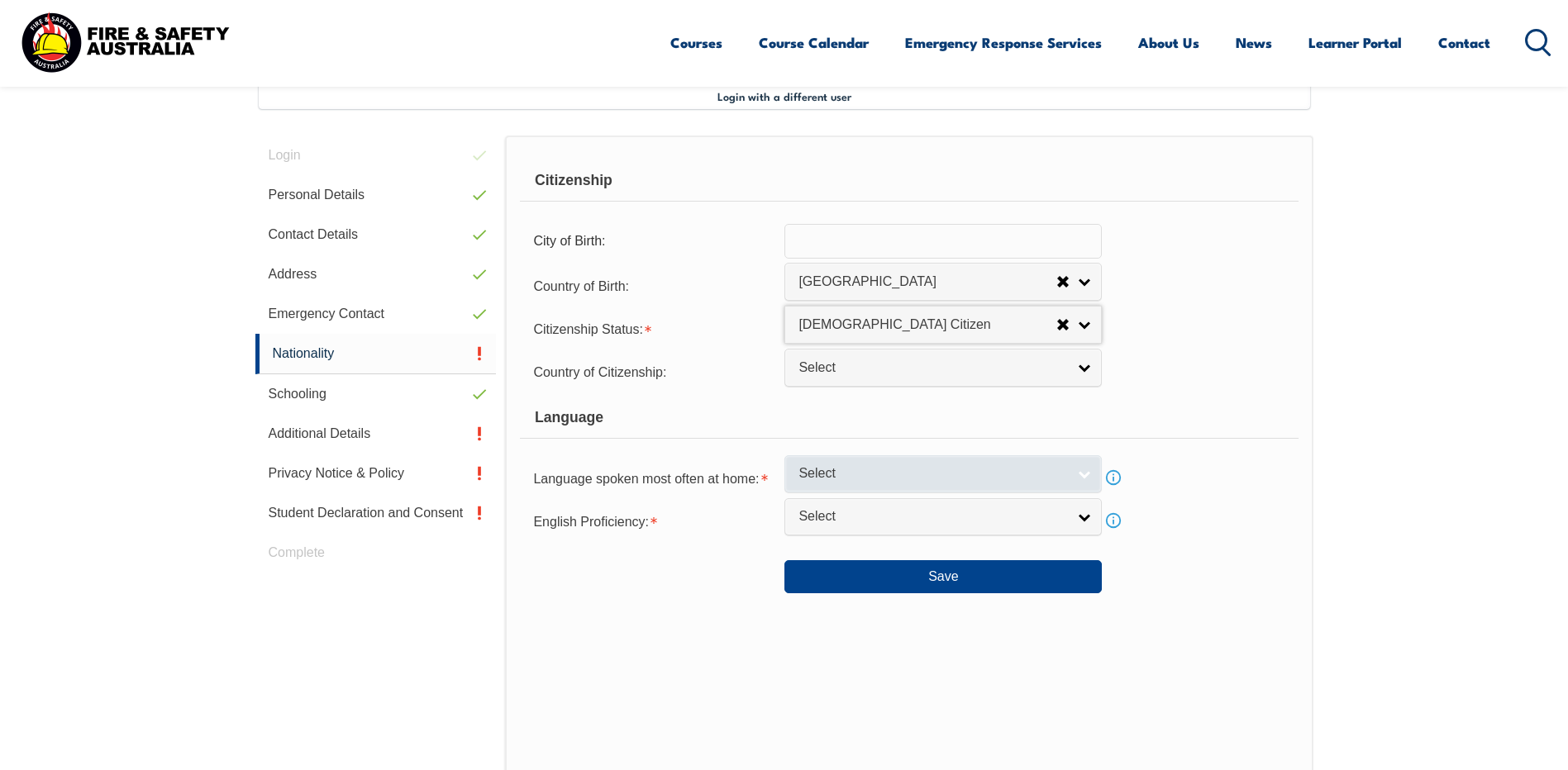
click at [1078, 468] on link "Select" at bounding box center [943, 474] width 317 height 37
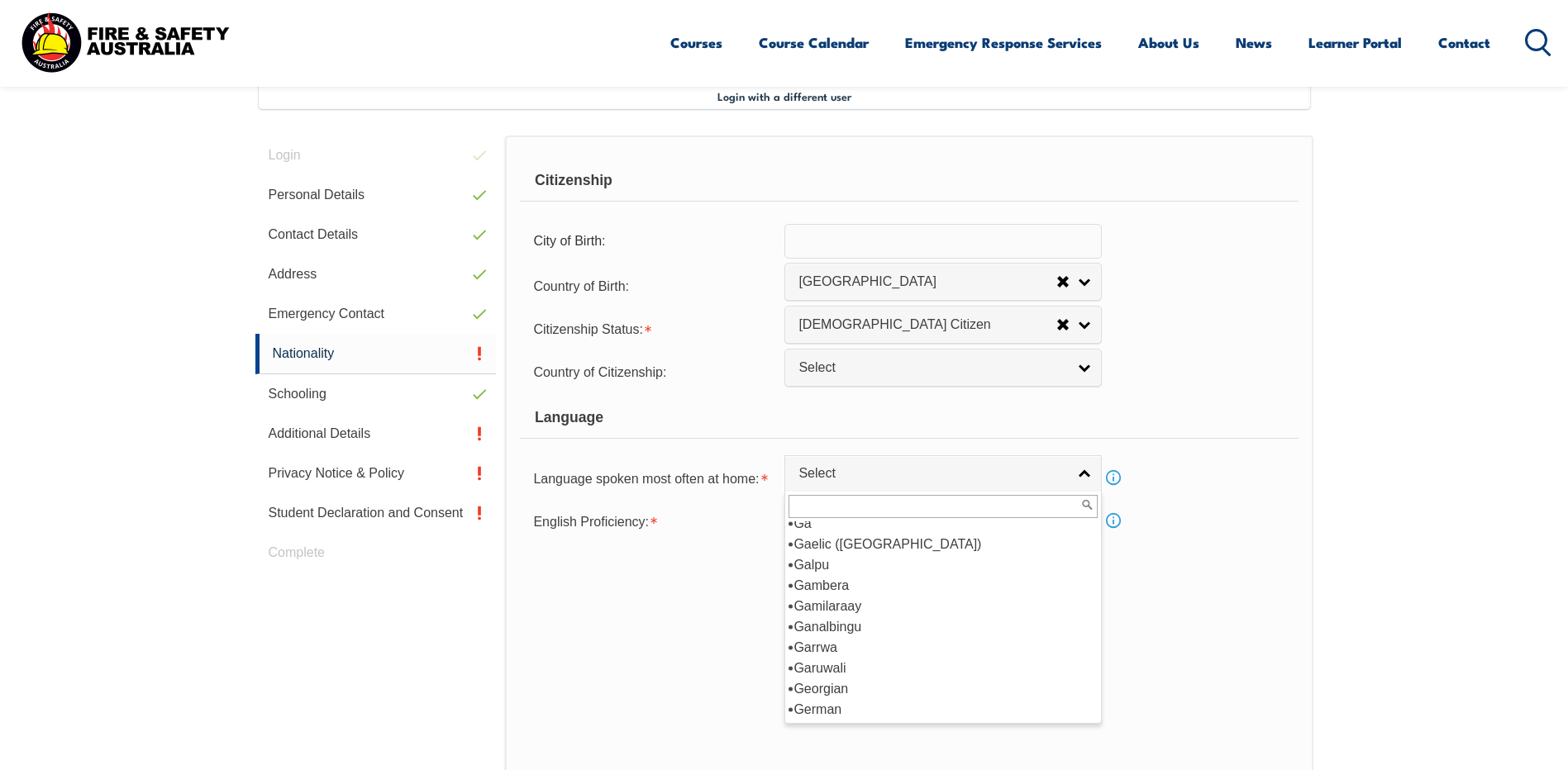
scroll to position [2067, 0]
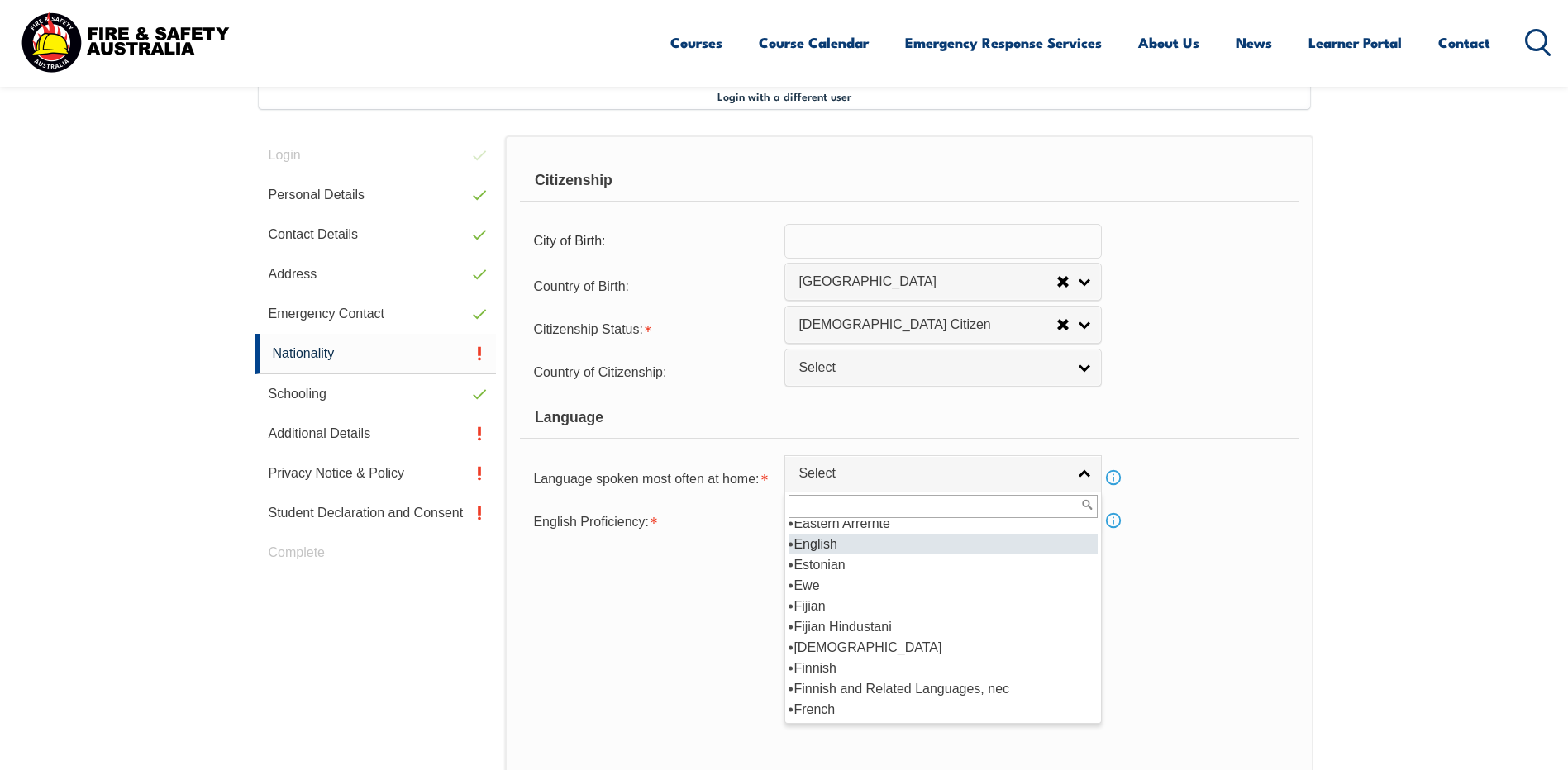
click at [863, 548] on li "English" at bounding box center [943, 544] width 310 height 20
select select "1201"
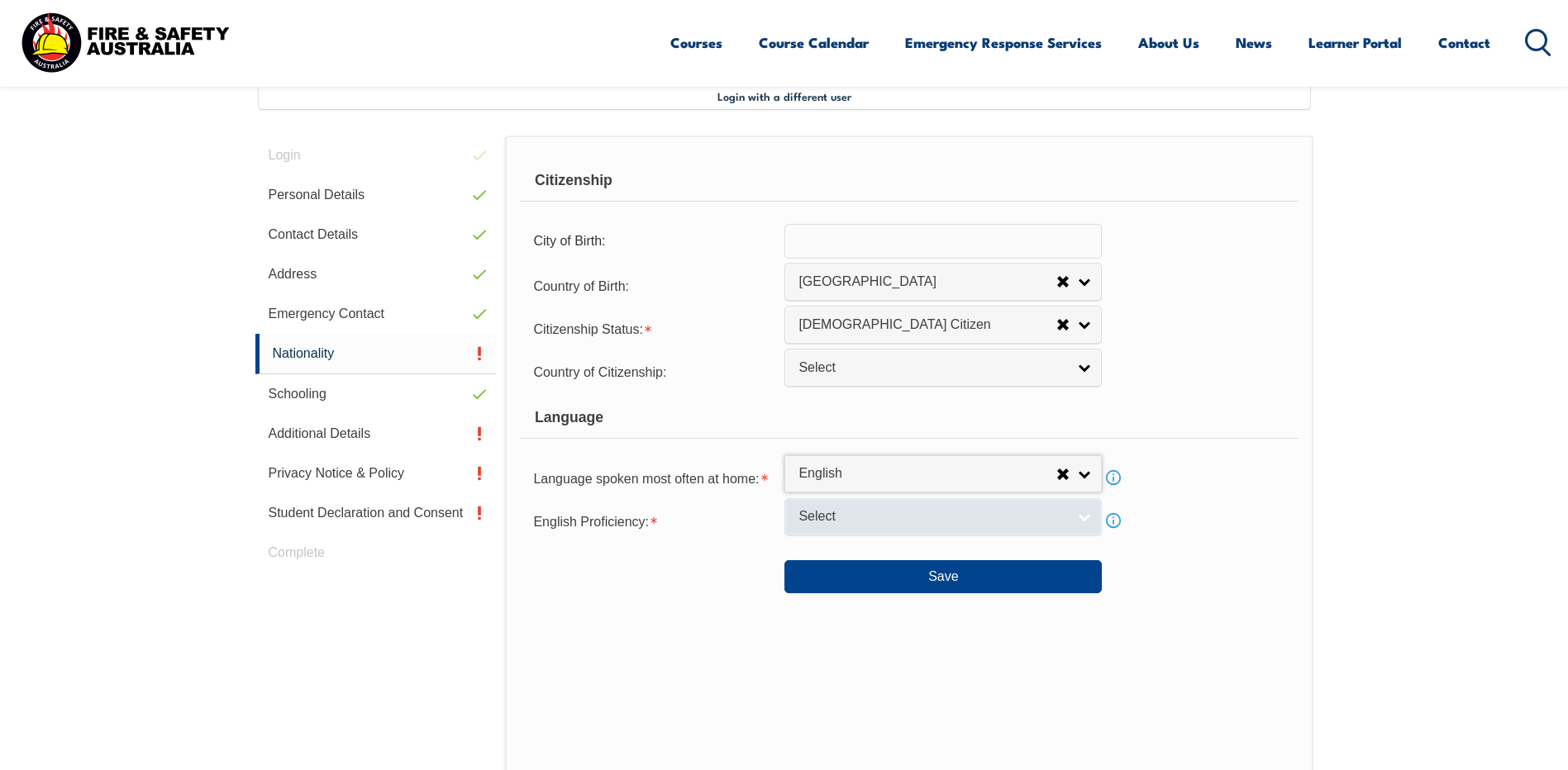
click at [875, 515] on span "Select" at bounding box center [931, 517] width 268 height 18
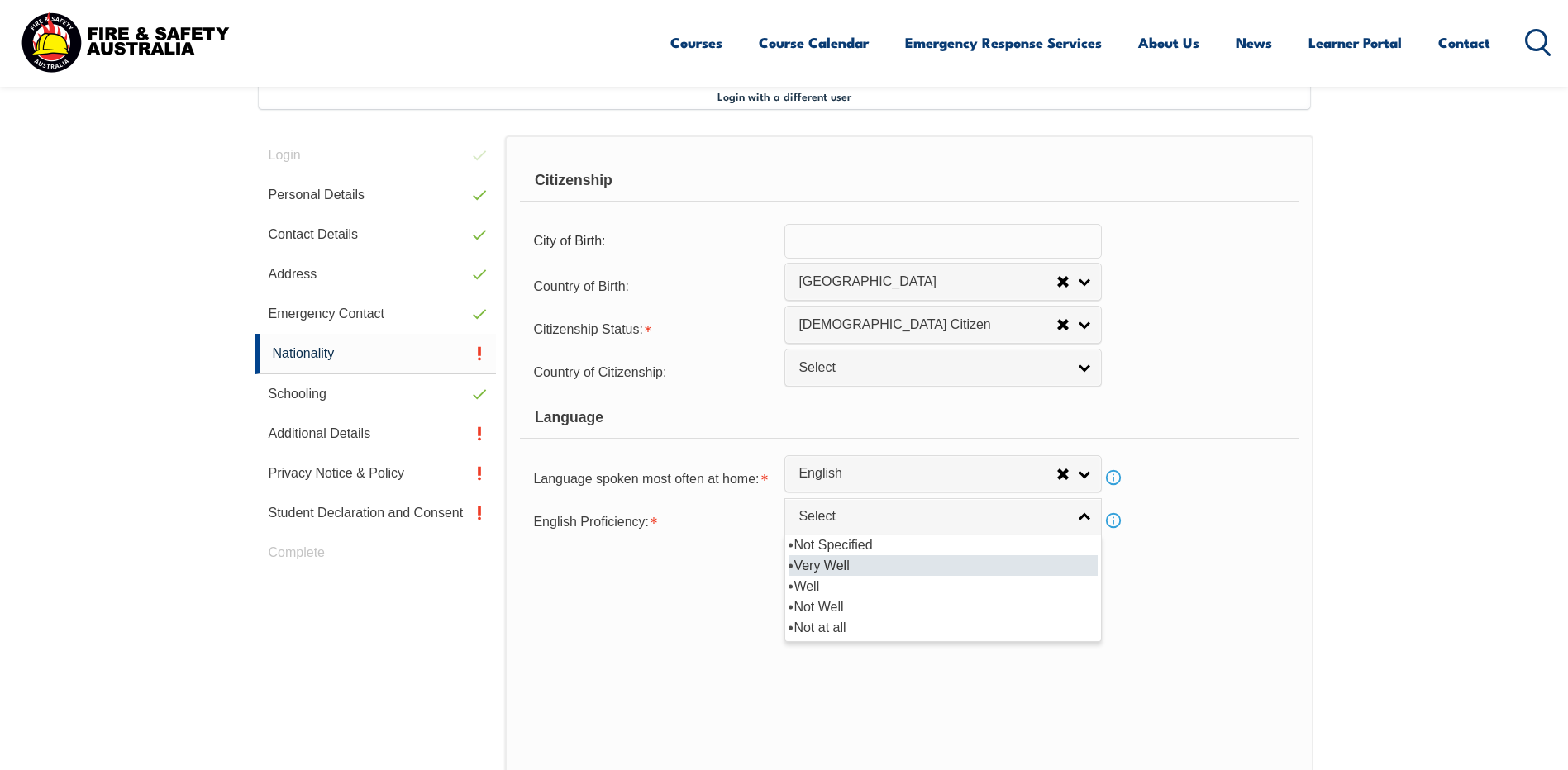
click at [840, 568] on li "Very Well" at bounding box center [943, 566] width 310 height 20
select select "1"
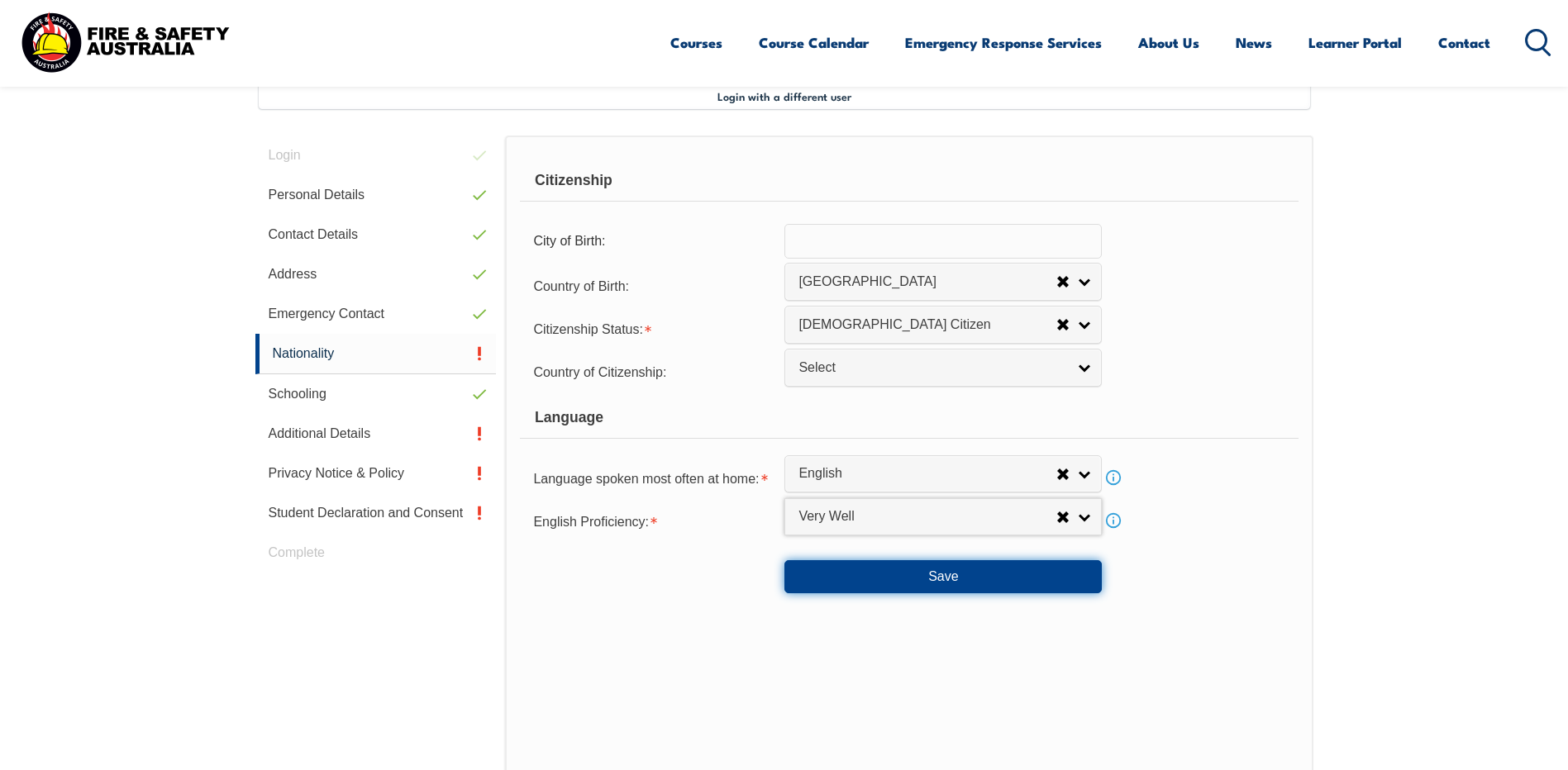
click at [939, 578] on button "Save" at bounding box center [943, 577] width 317 height 33
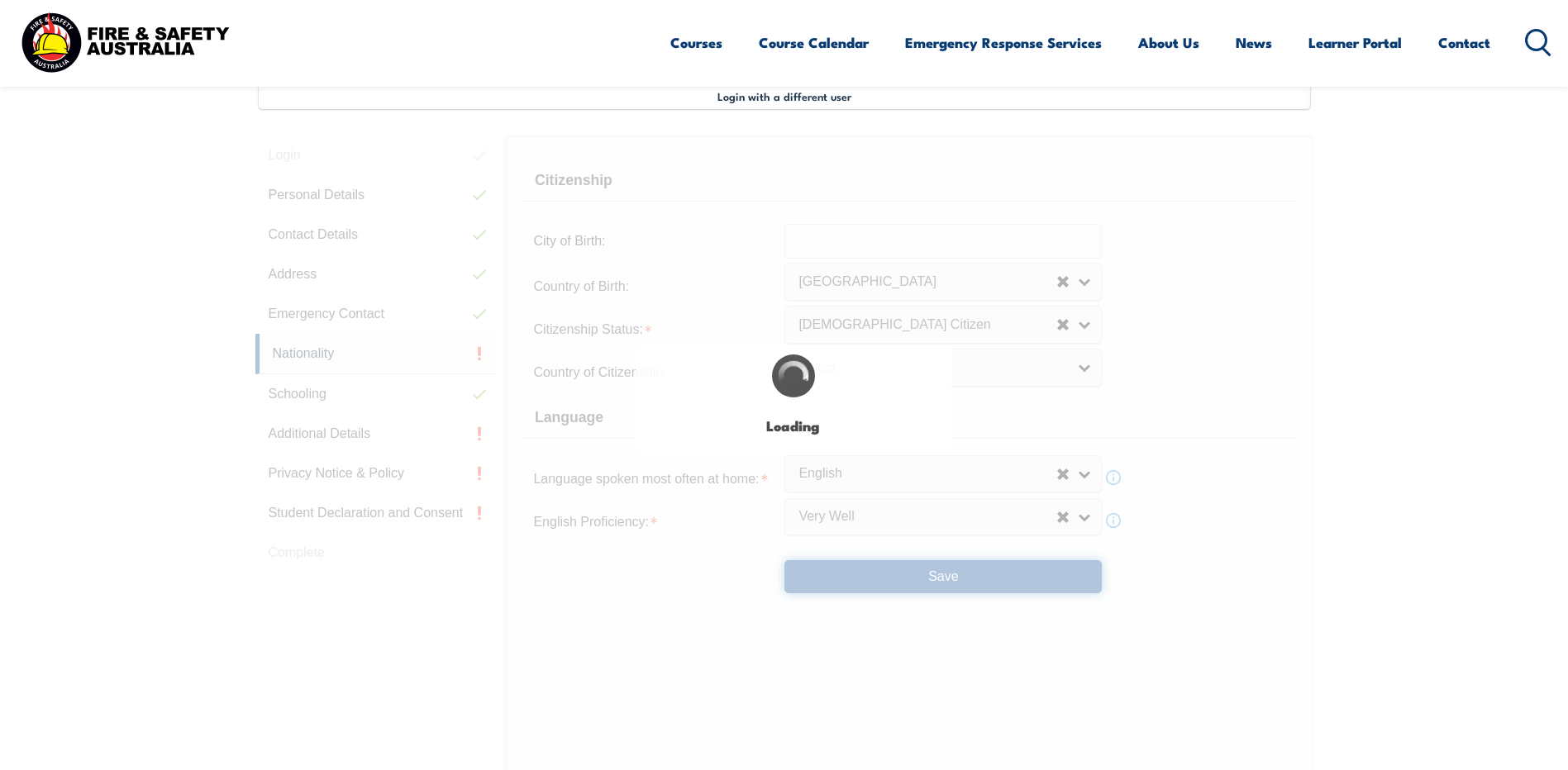
select select "false"
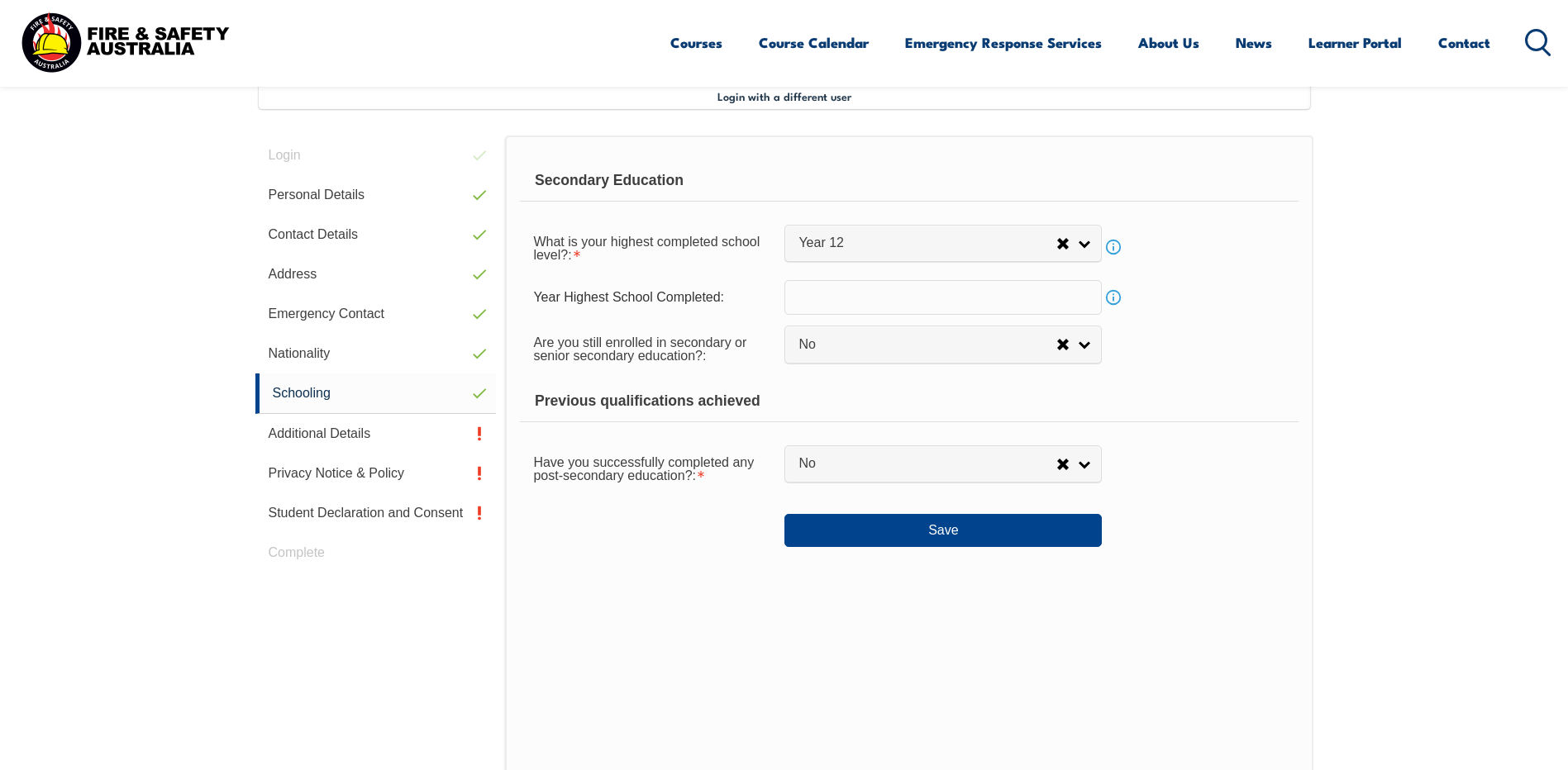
scroll to position [452, 0]
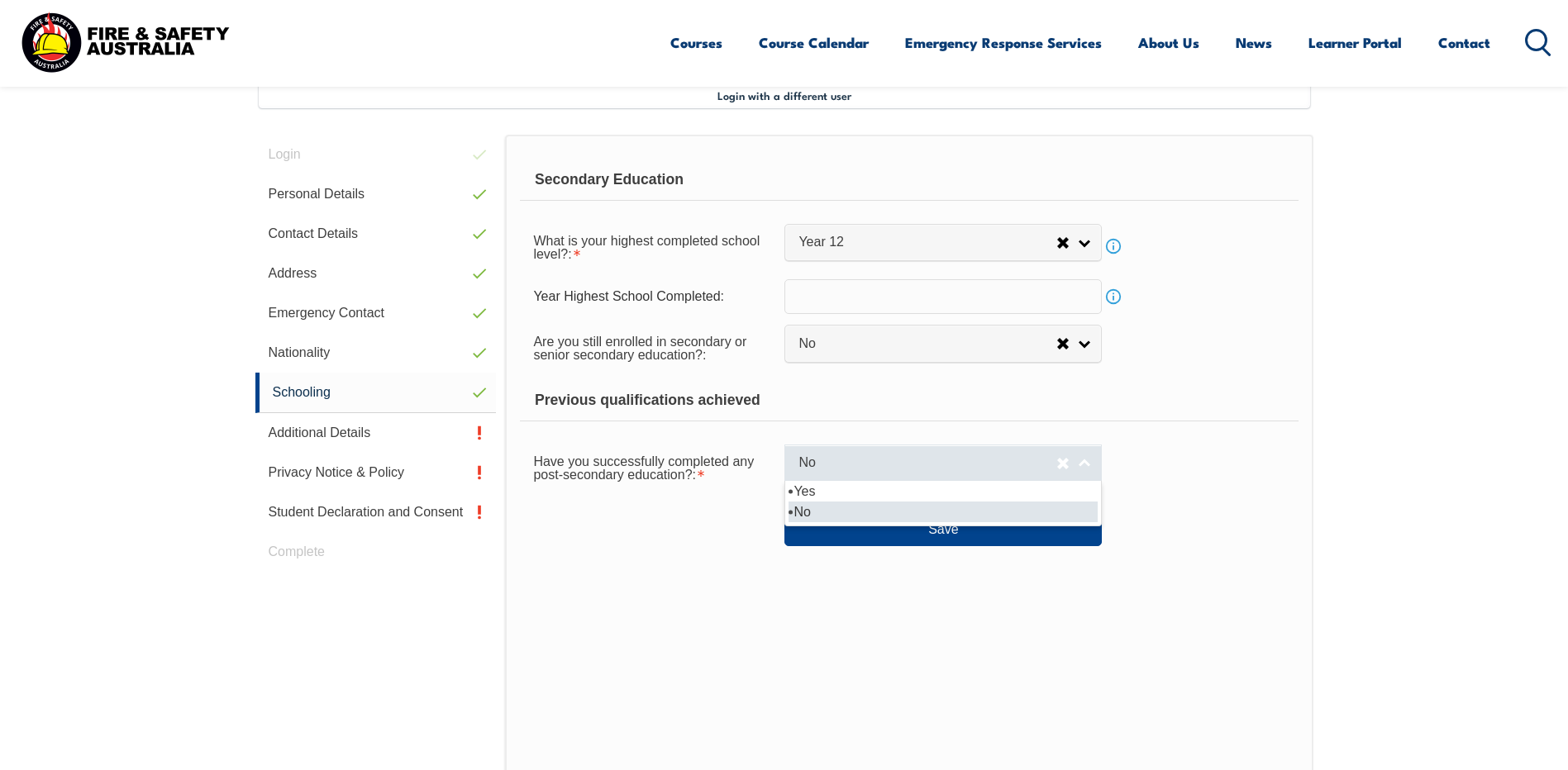
click at [1085, 456] on link "No" at bounding box center [943, 463] width 317 height 37
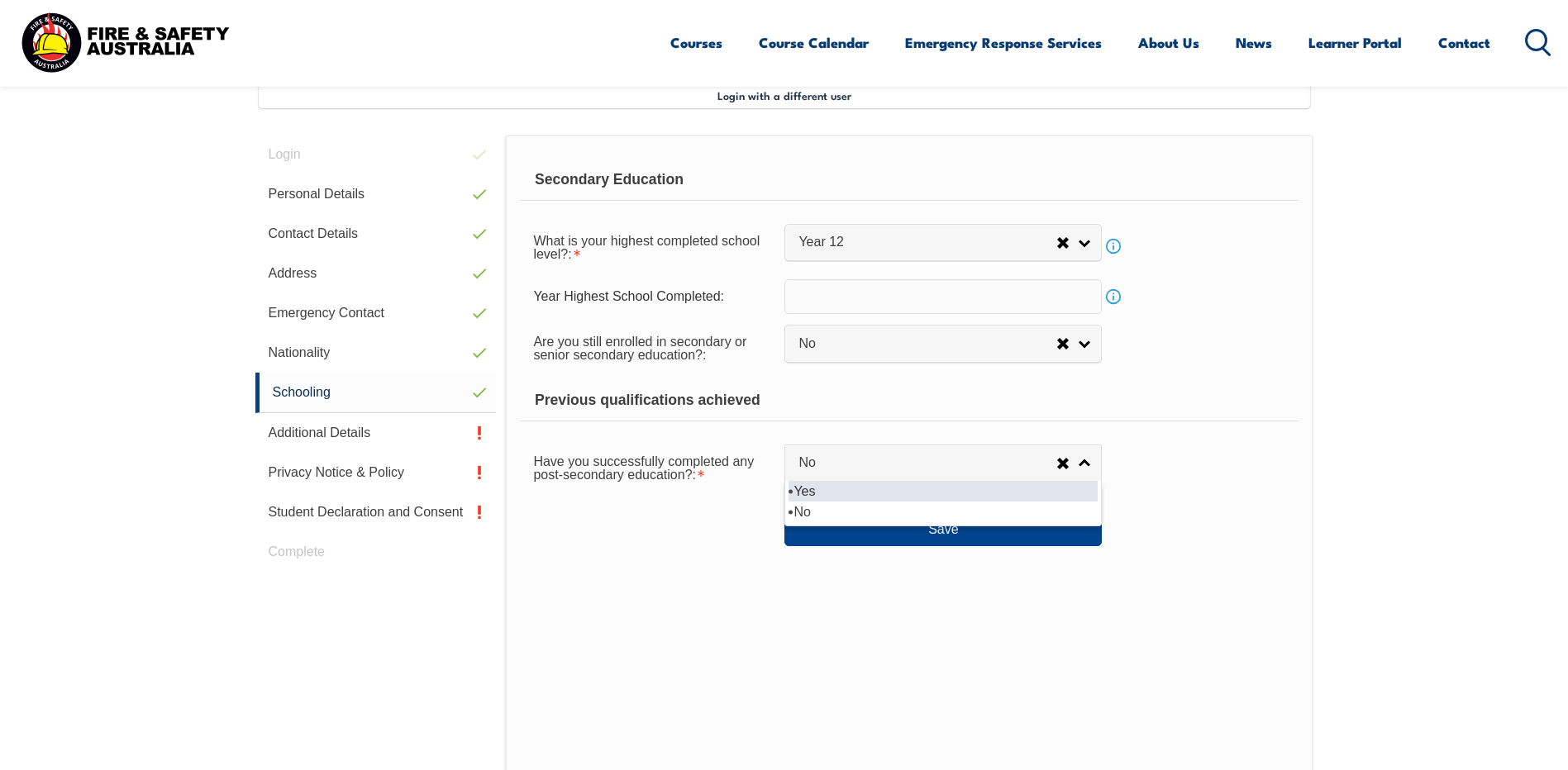
click at [878, 492] on li "Yes" at bounding box center [943, 491] width 310 height 20
select select "true"
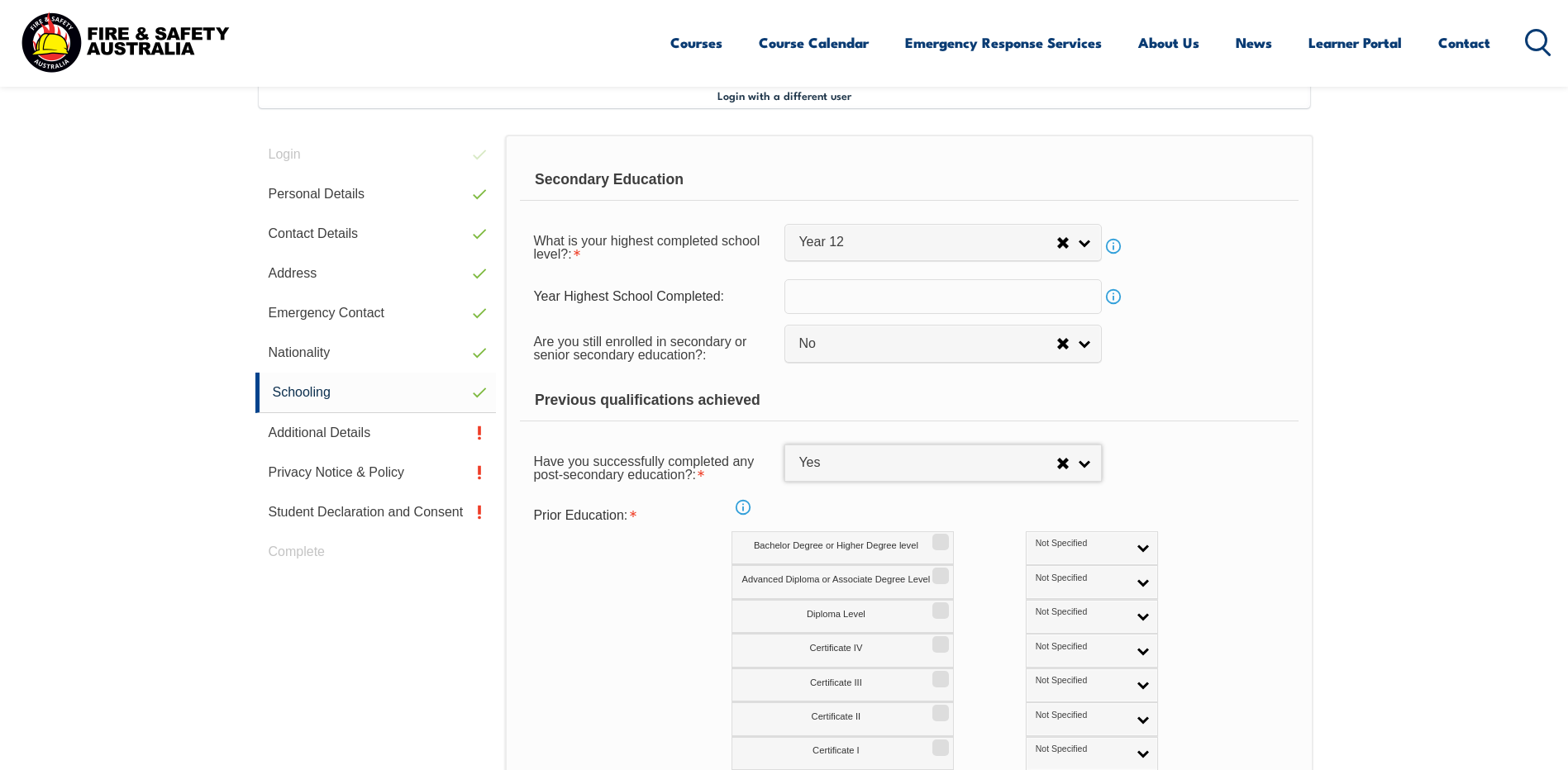
scroll to position [533, 0]
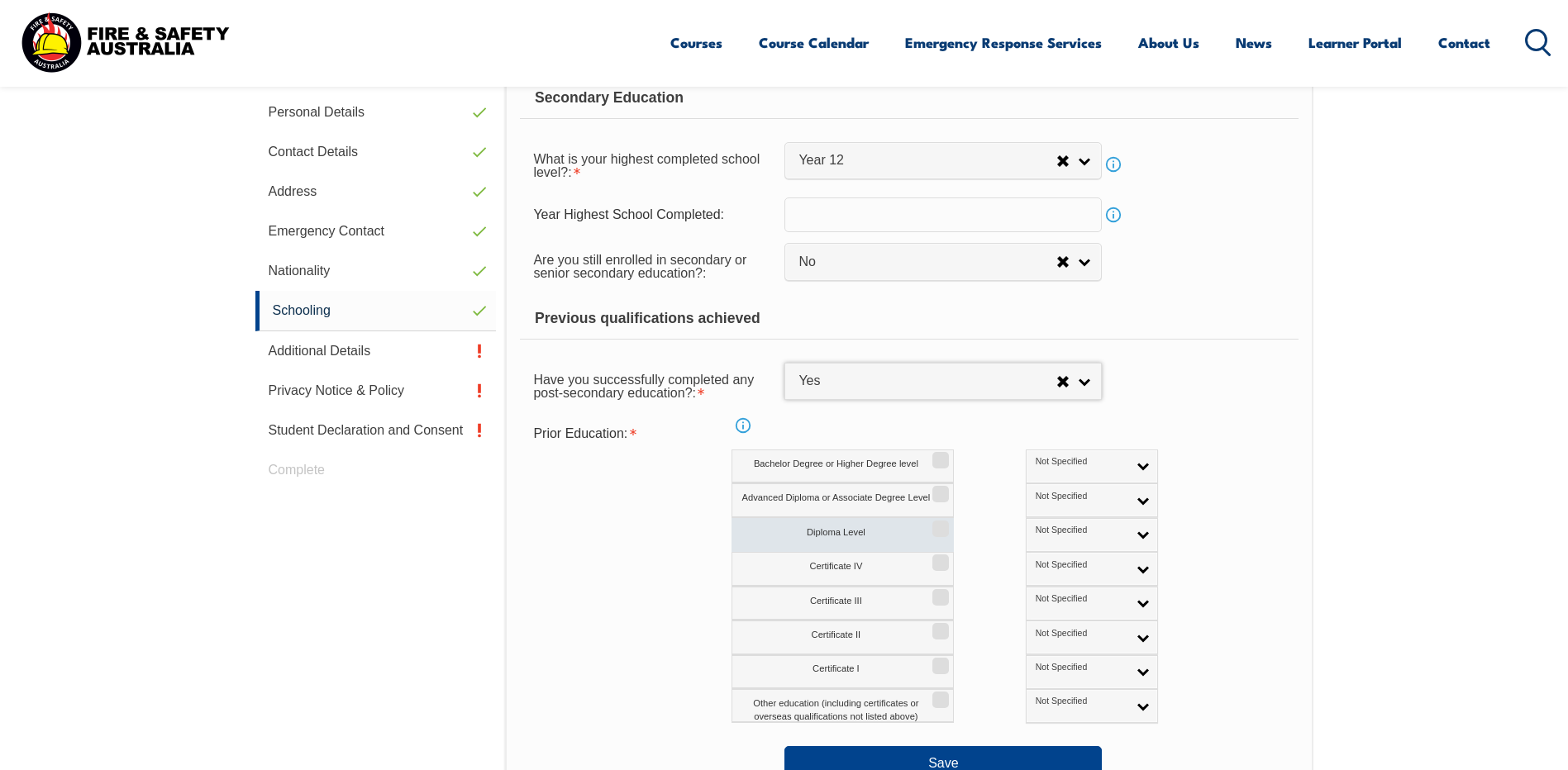
click at [938, 524] on input "Diploma Level" at bounding box center [938, 524] width 10 height 2
checkbox input "true"
click at [940, 556] on input "Certificate IV" at bounding box center [938, 557] width 10 height 2
checkbox input "true"
click at [942, 593] on input "Certificate III" at bounding box center [938, 592] width 10 height 2
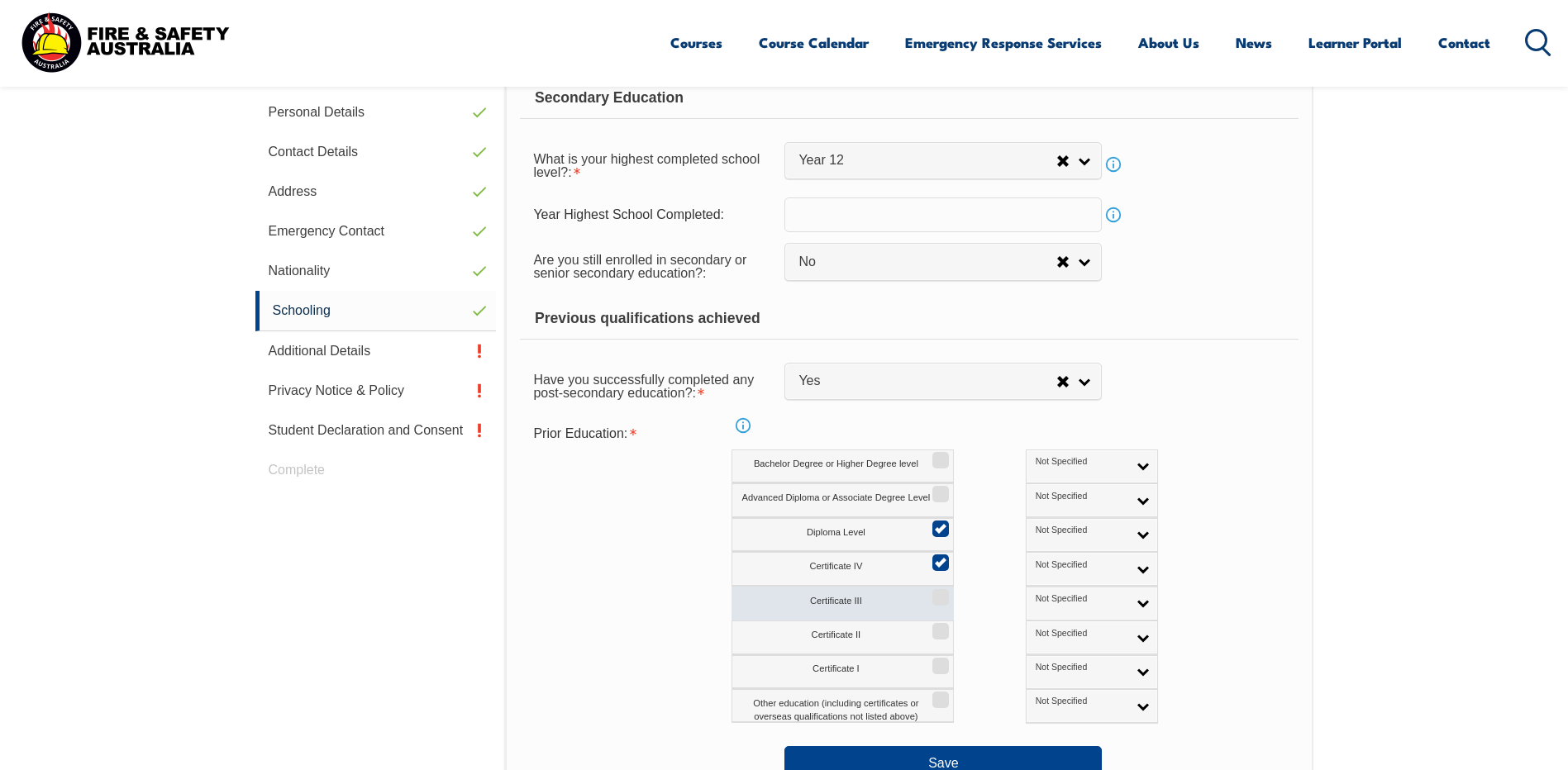
checkbox input "true"
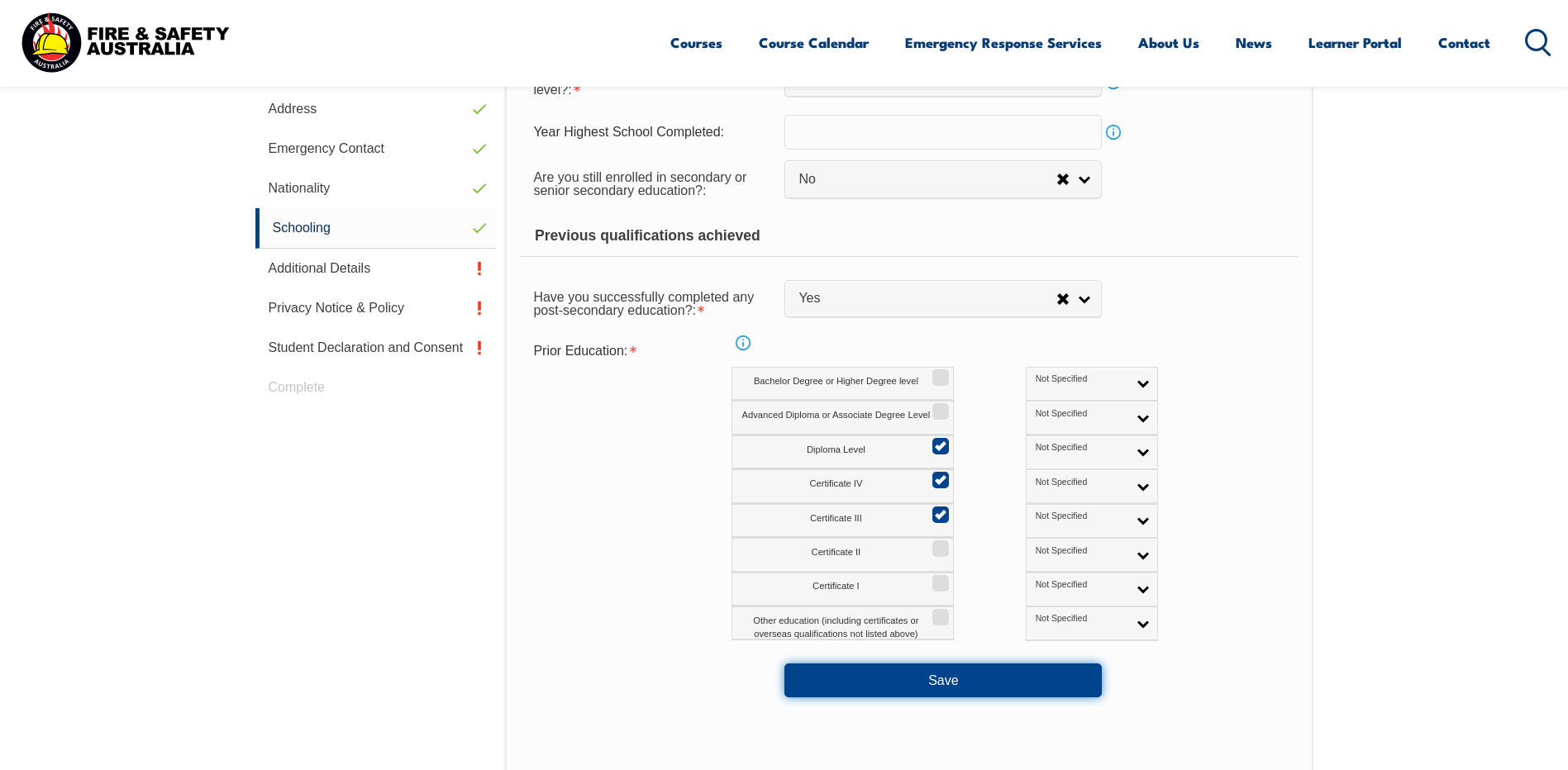
click at [961, 682] on button "Save" at bounding box center [943, 680] width 317 height 33
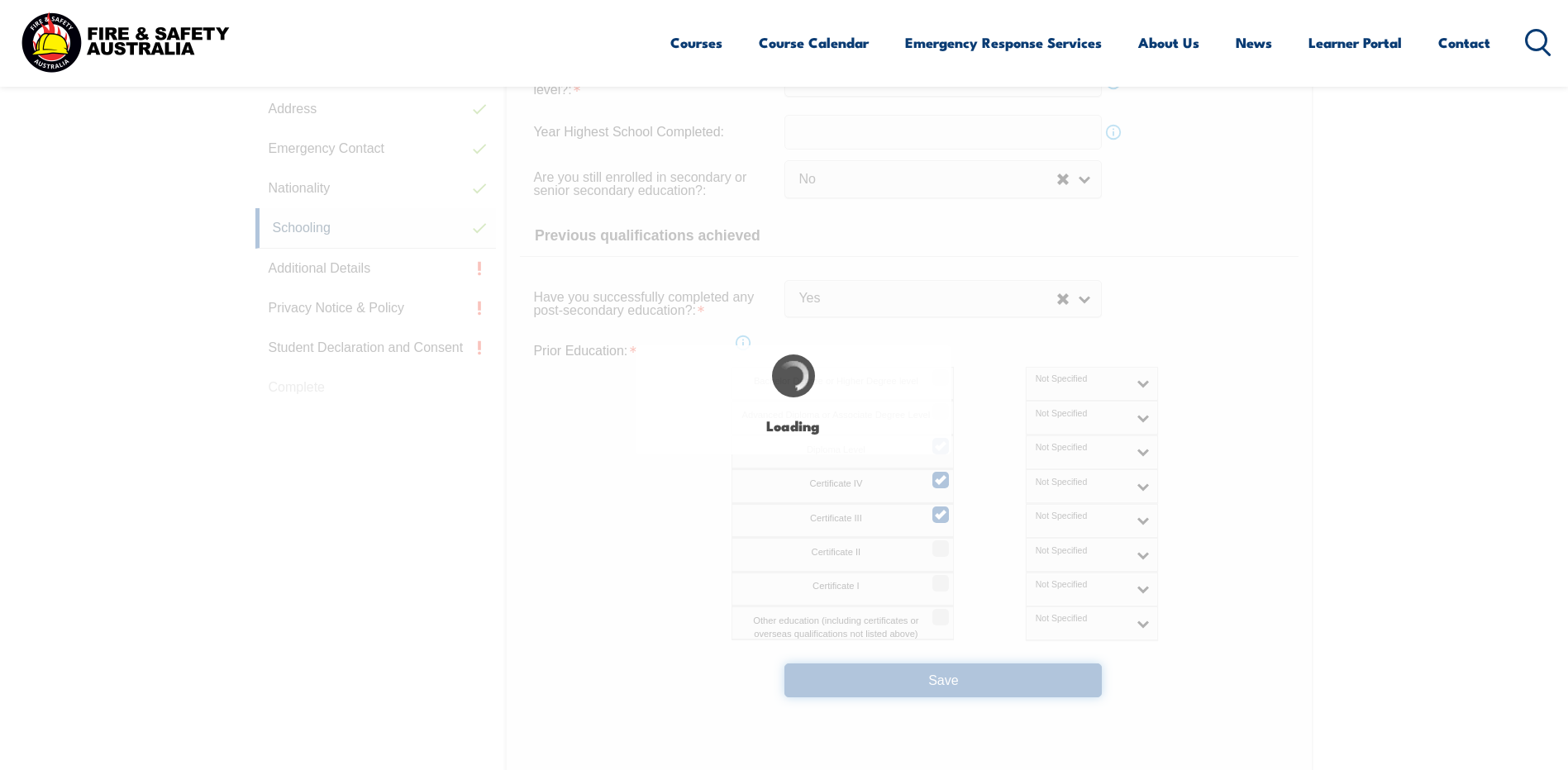
select select
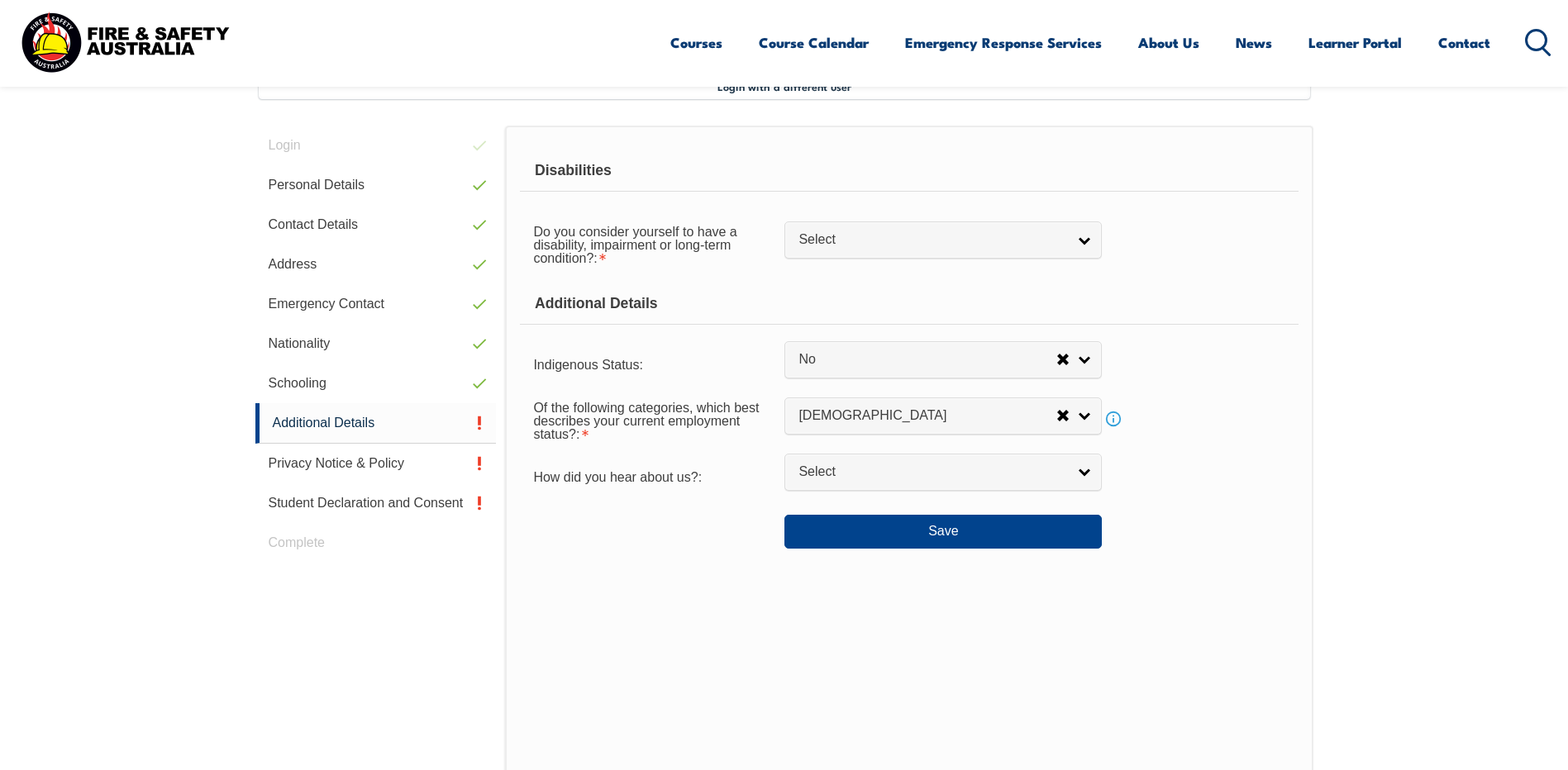
scroll to position [451, 0]
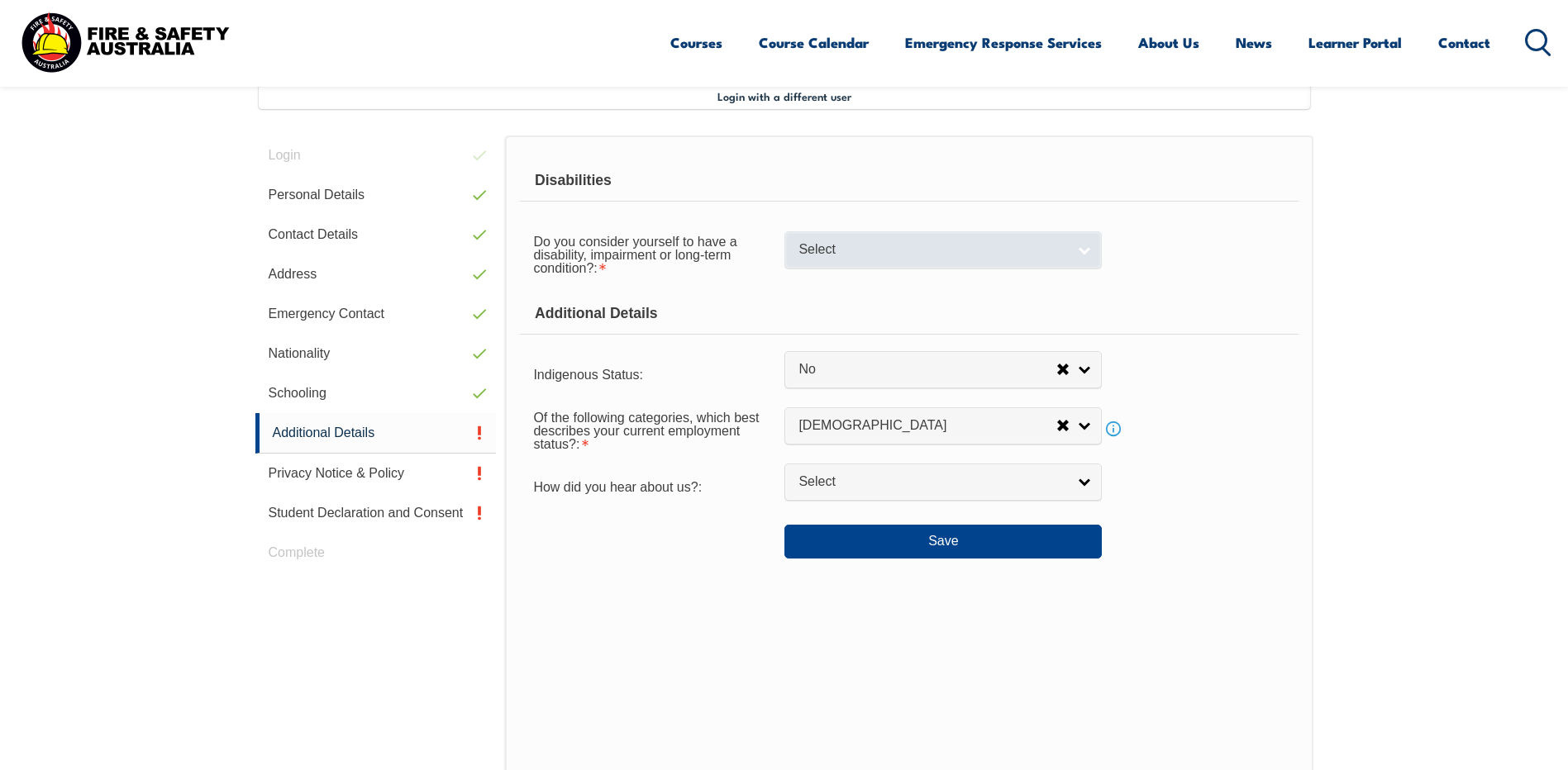
click at [1082, 250] on link "Select" at bounding box center [943, 250] width 317 height 37
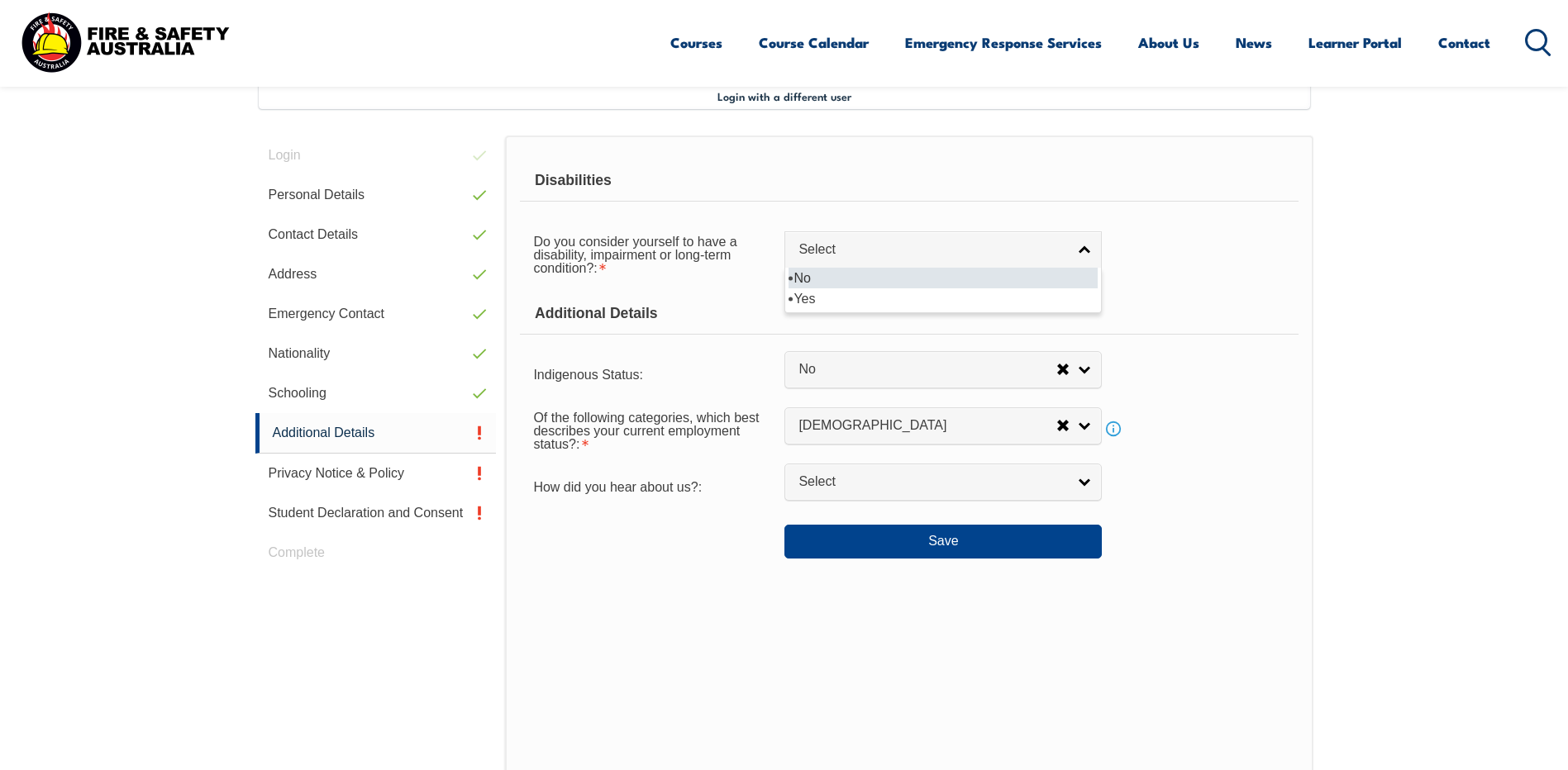
click at [901, 285] on li "No" at bounding box center [943, 277] width 310 height 20
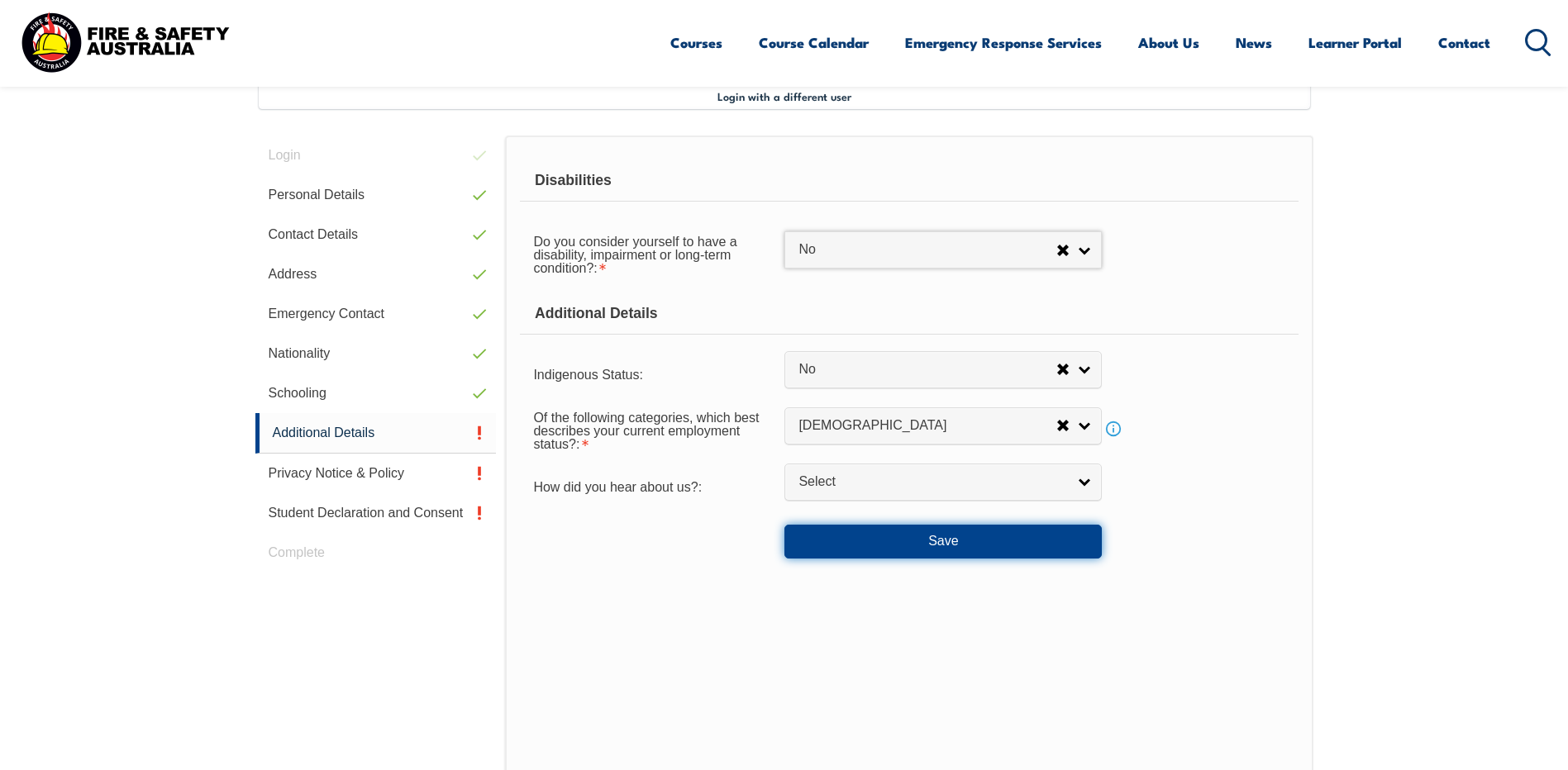
click at [970, 545] on button "Save" at bounding box center [943, 541] width 317 height 33
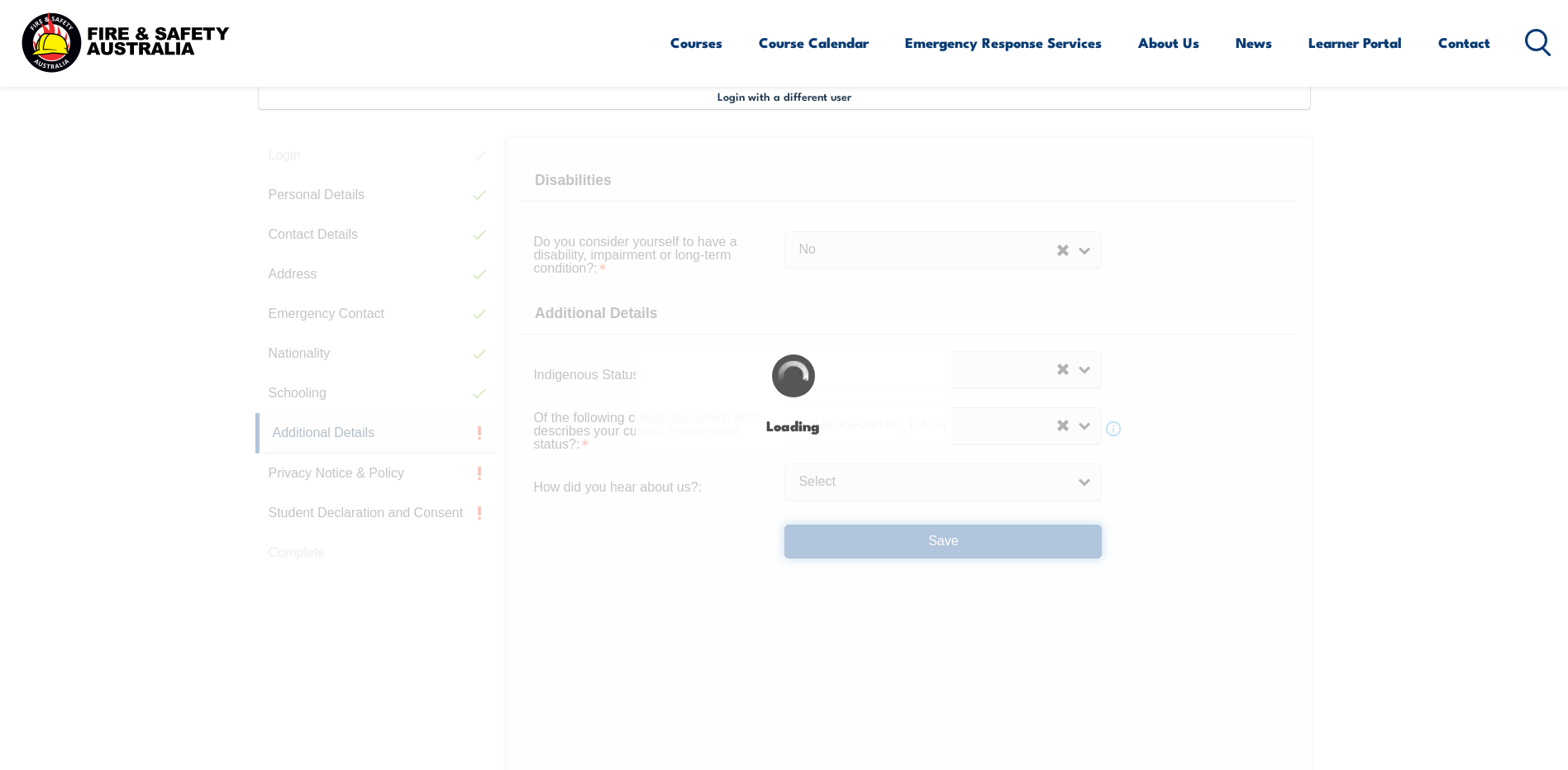
select select "false"
select select
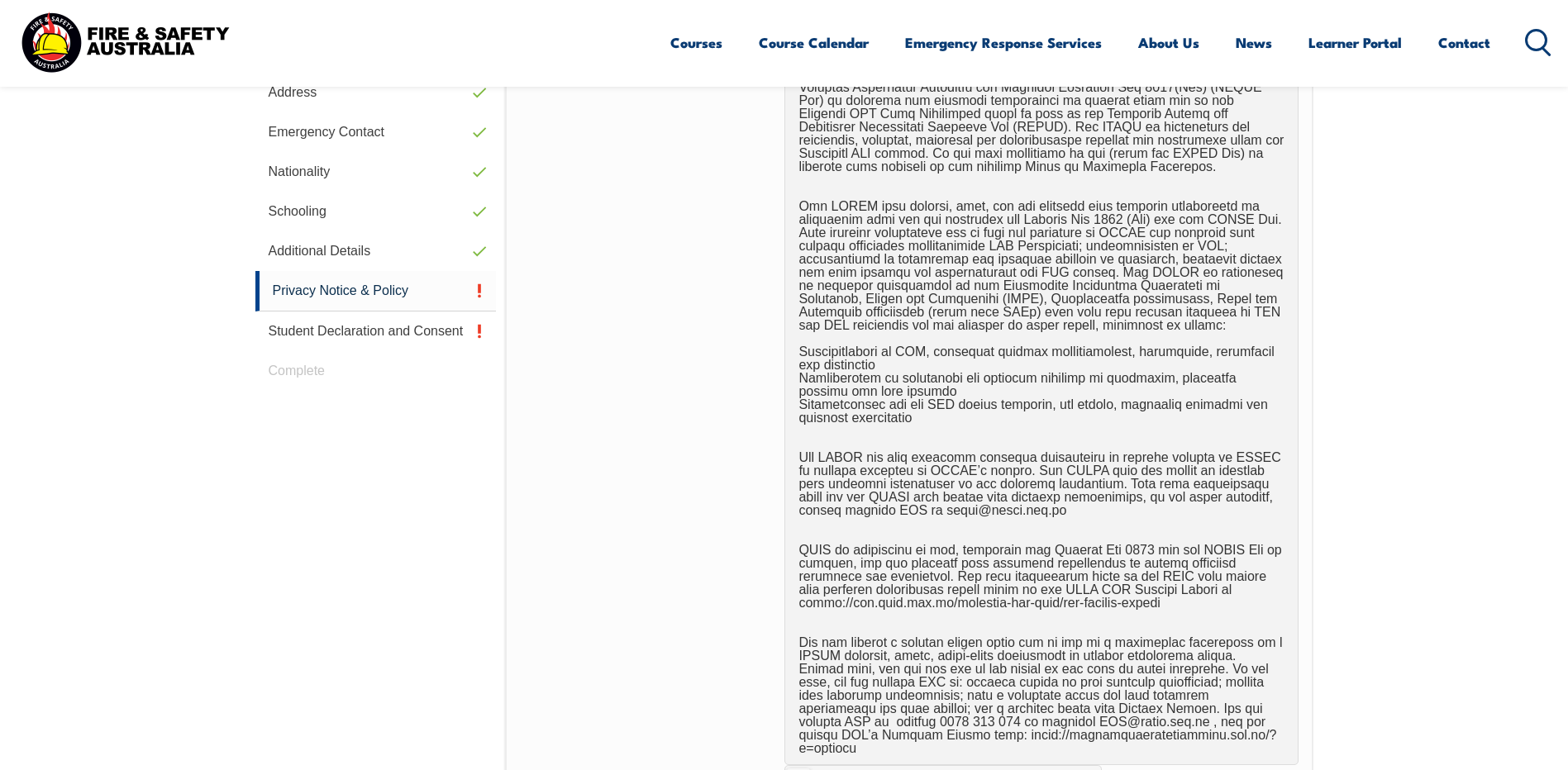
scroll to position [1114, 0]
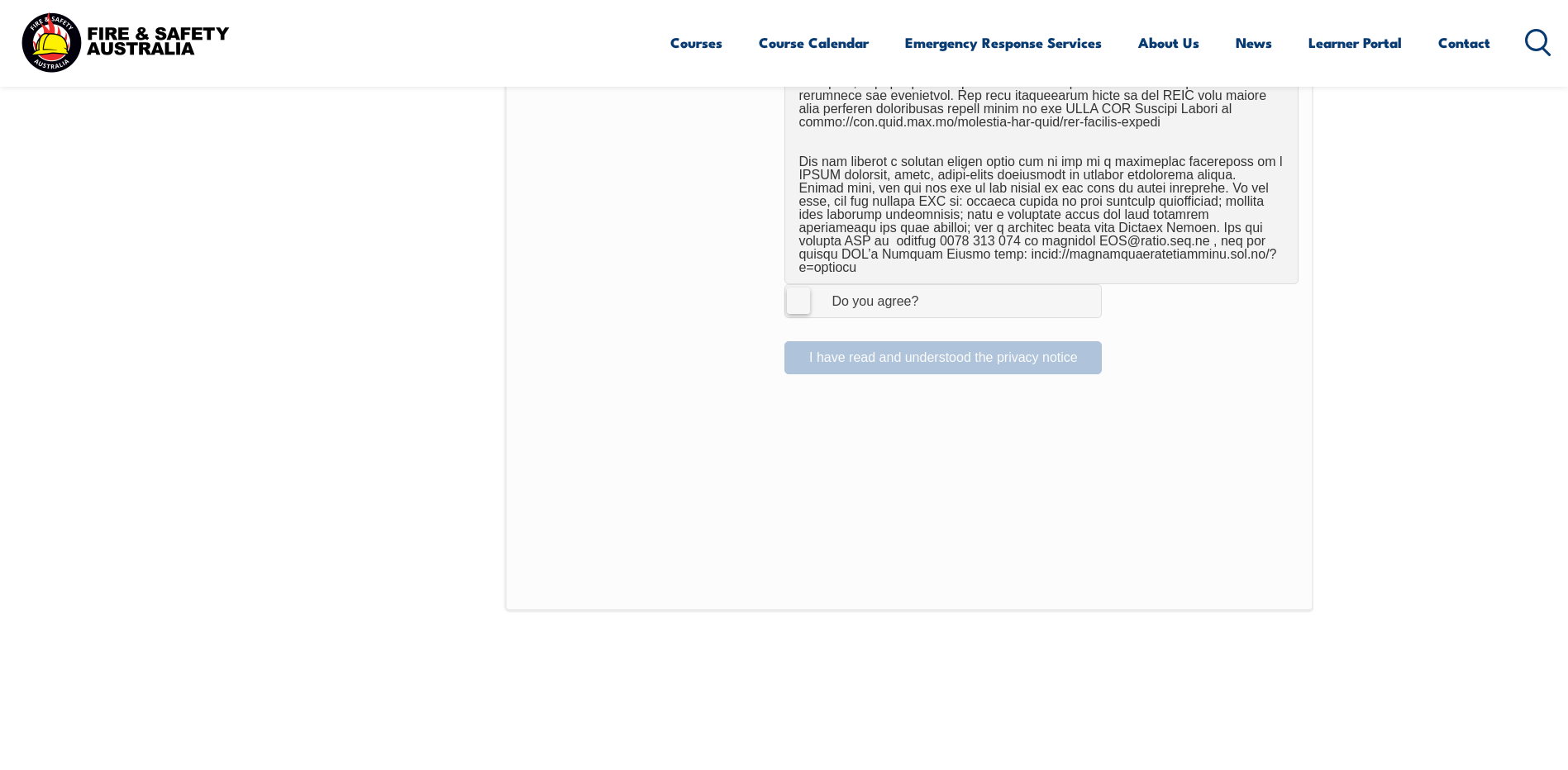
click at [808, 284] on label "I Agree Do you agree?" at bounding box center [943, 301] width 317 height 33
click at [931, 285] on input "I Agree Do you agree?" at bounding box center [945, 301] width 28 height 31
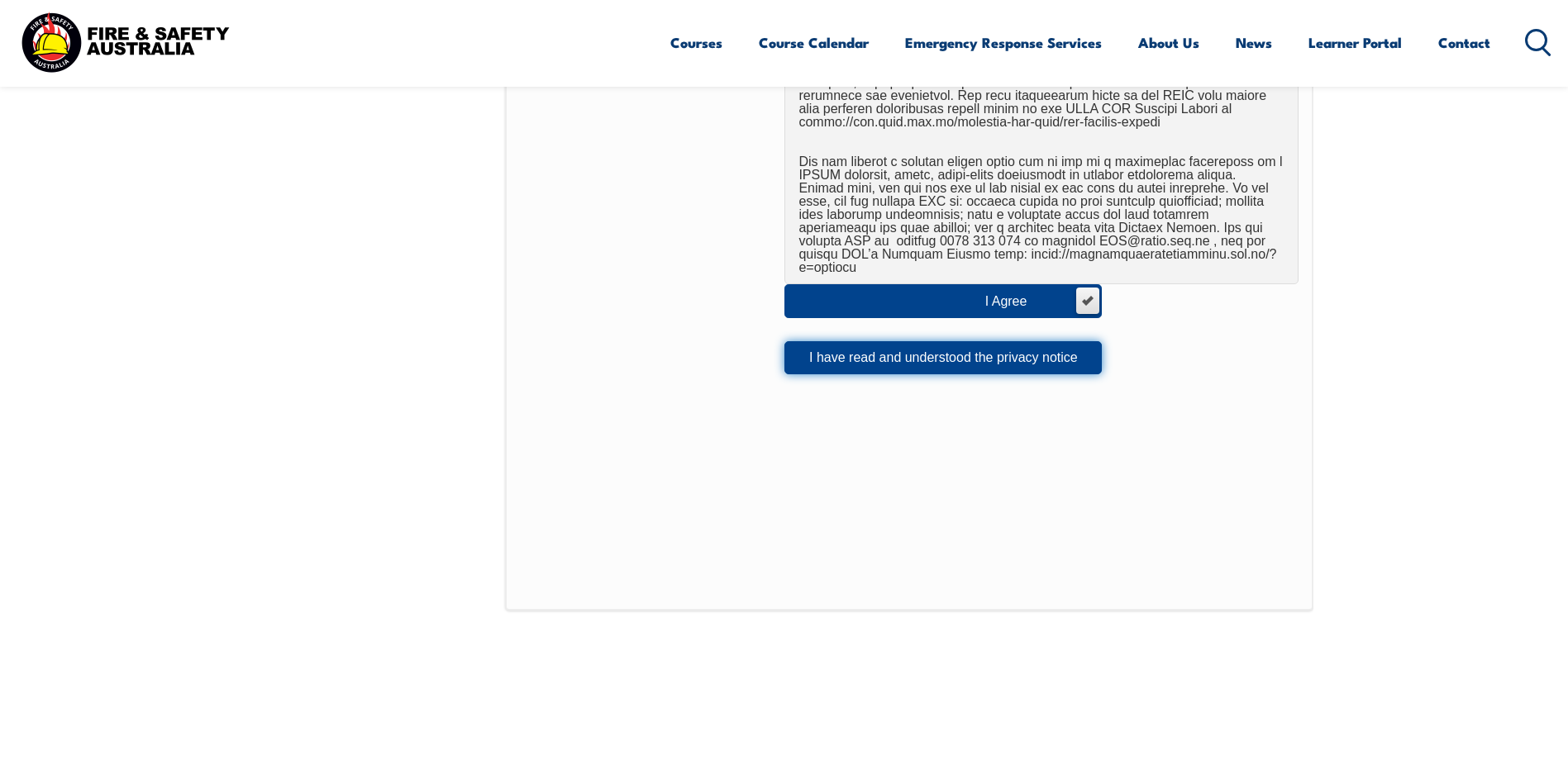
click at [944, 343] on button "I have read and understood the privacy notice" at bounding box center [943, 358] width 317 height 33
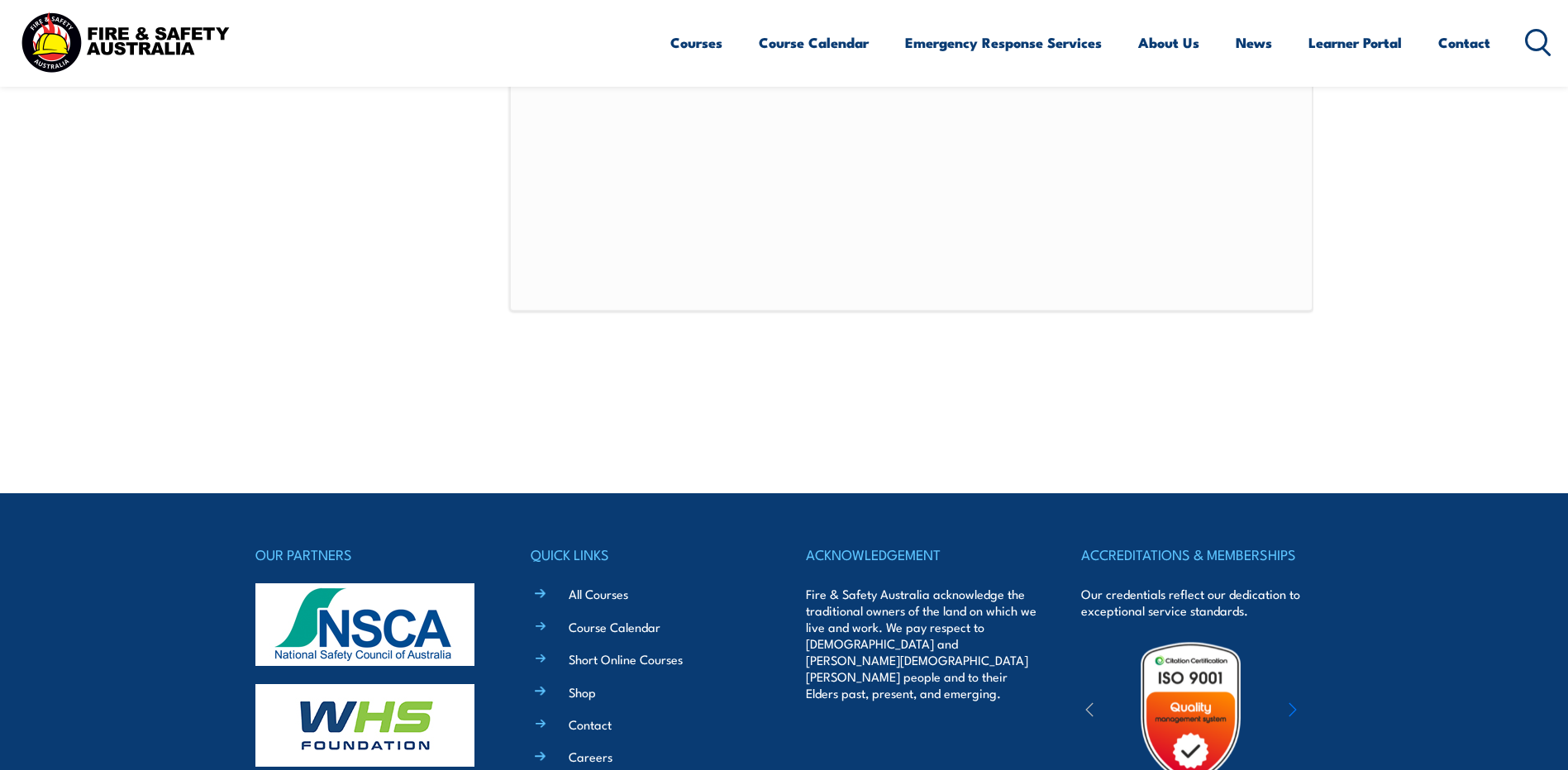
scroll to position [472, 0]
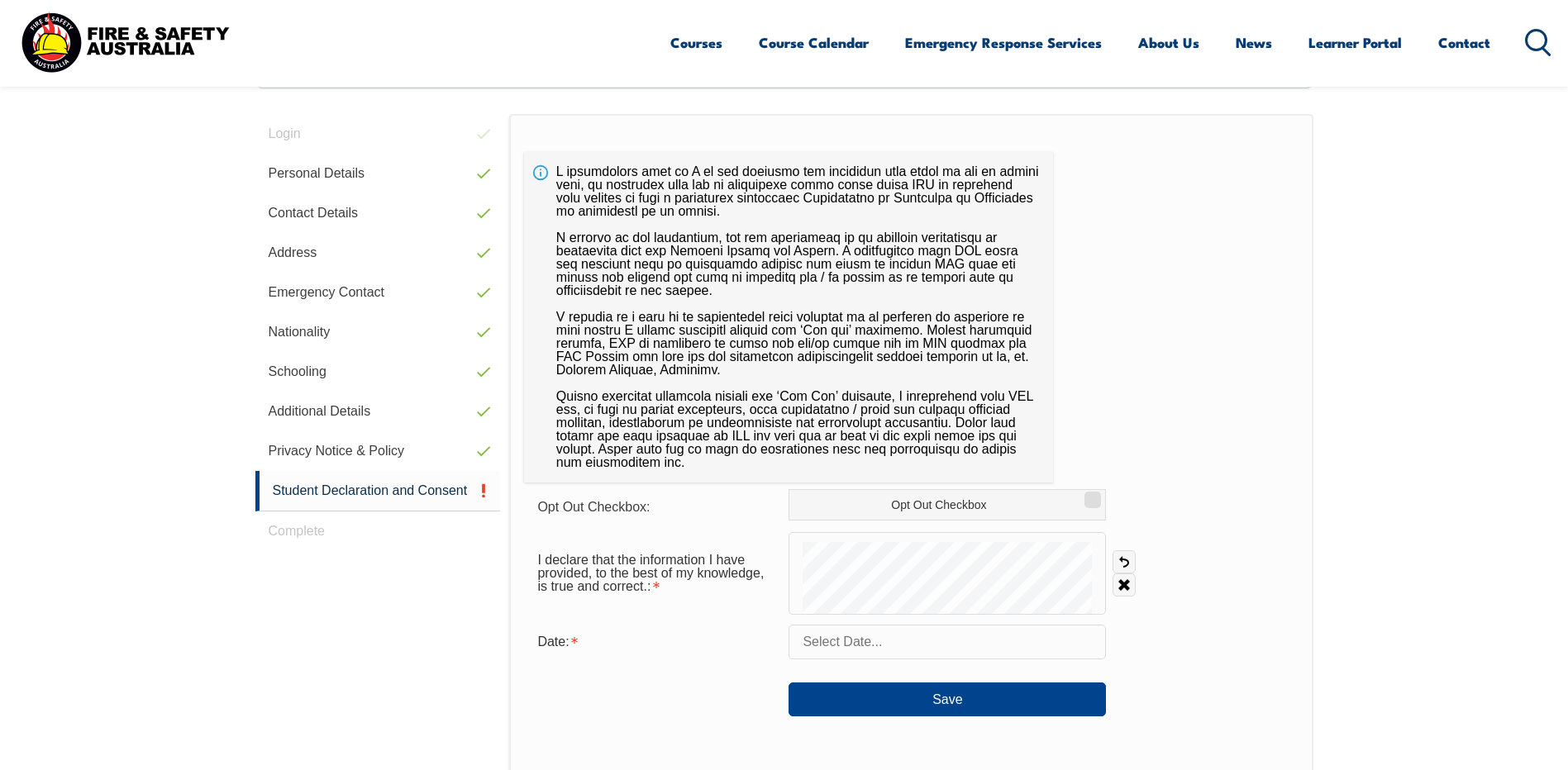
click at [885, 639] on input "text" at bounding box center [947, 642] width 317 height 35
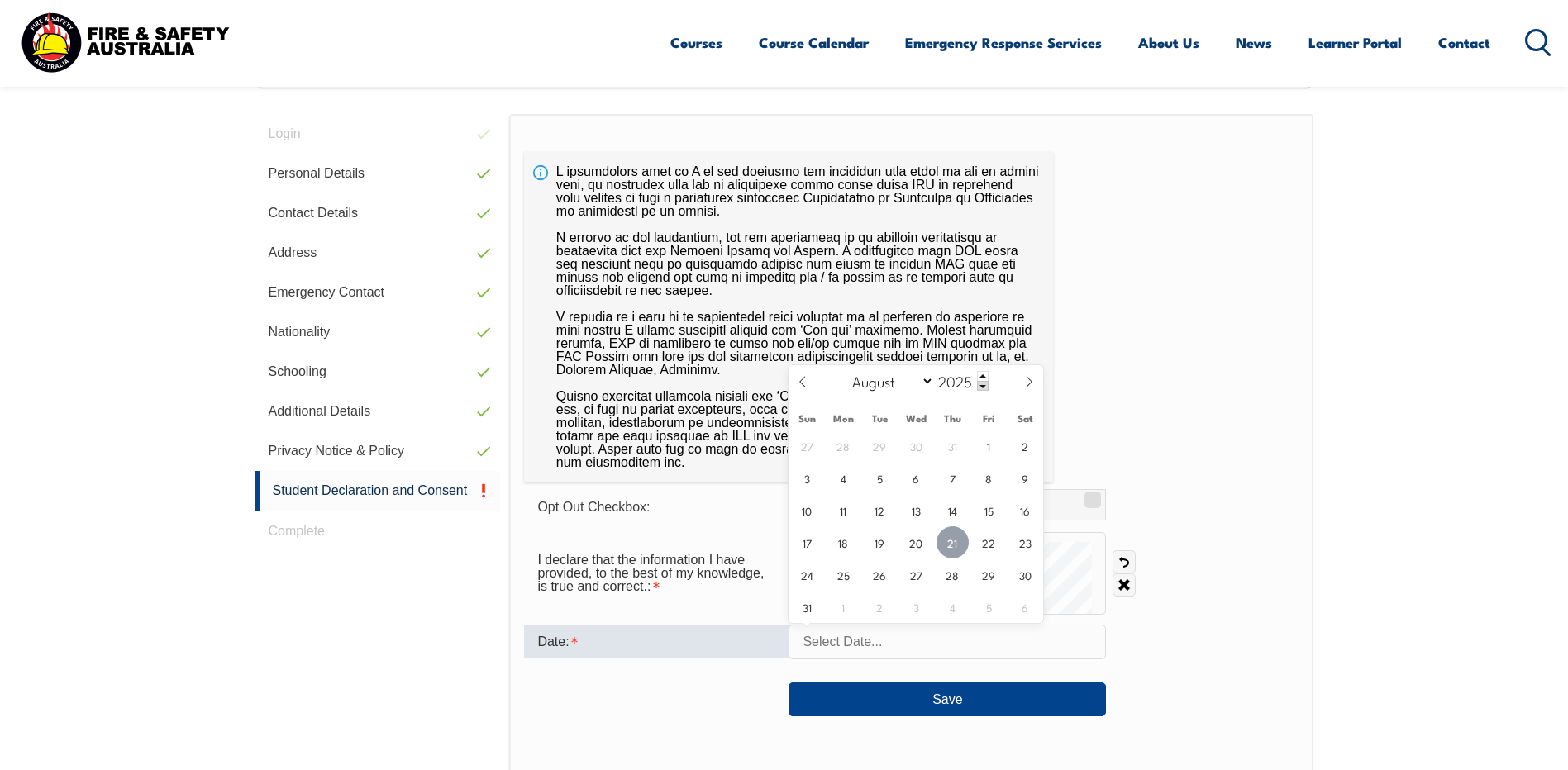
click at [956, 551] on span "21" at bounding box center [952, 542] width 32 height 32
type input "[DATE]"
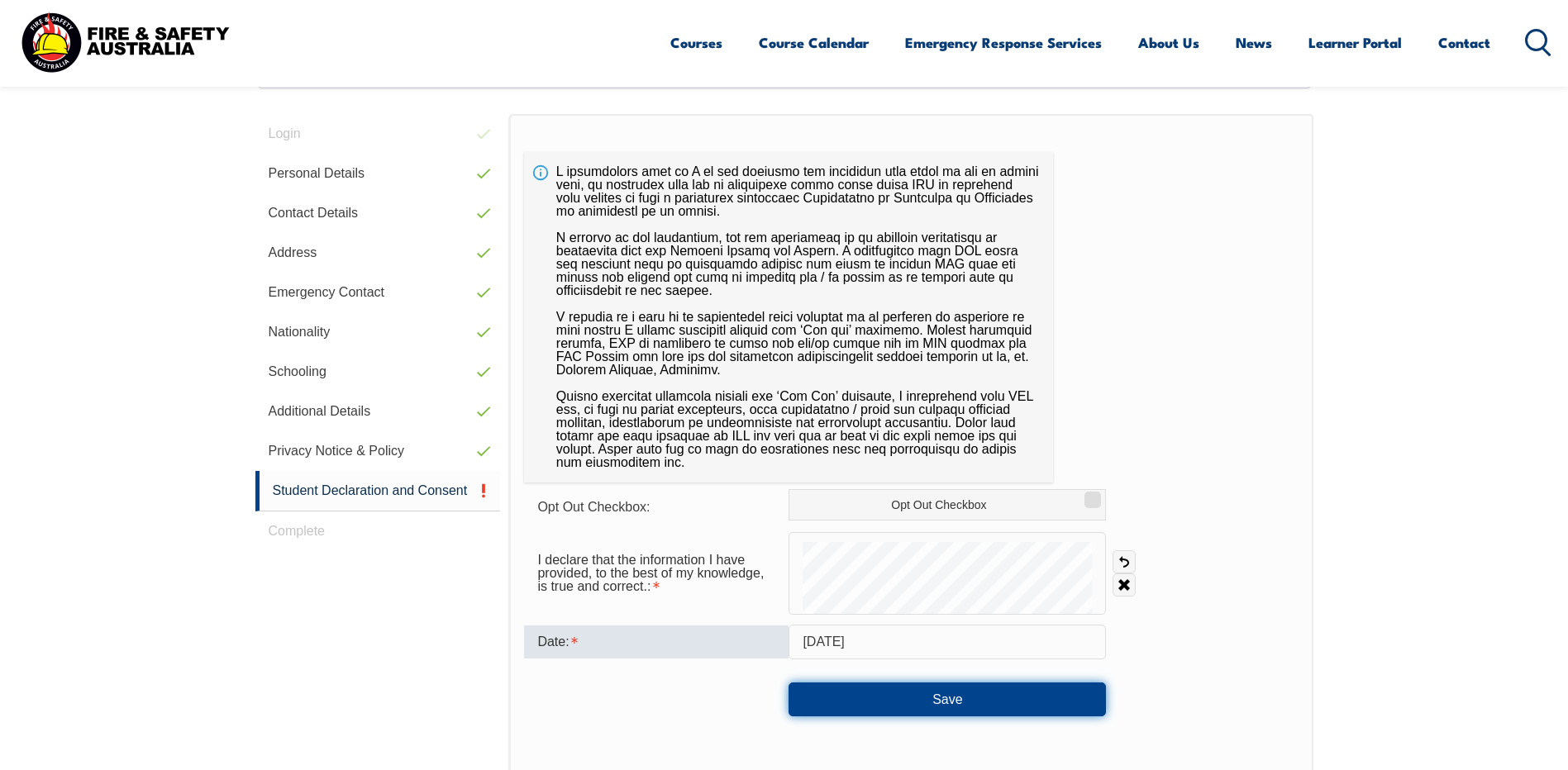
click at [968, 699] on button "Save" at bounding box center [947, 699] width 317 height 33
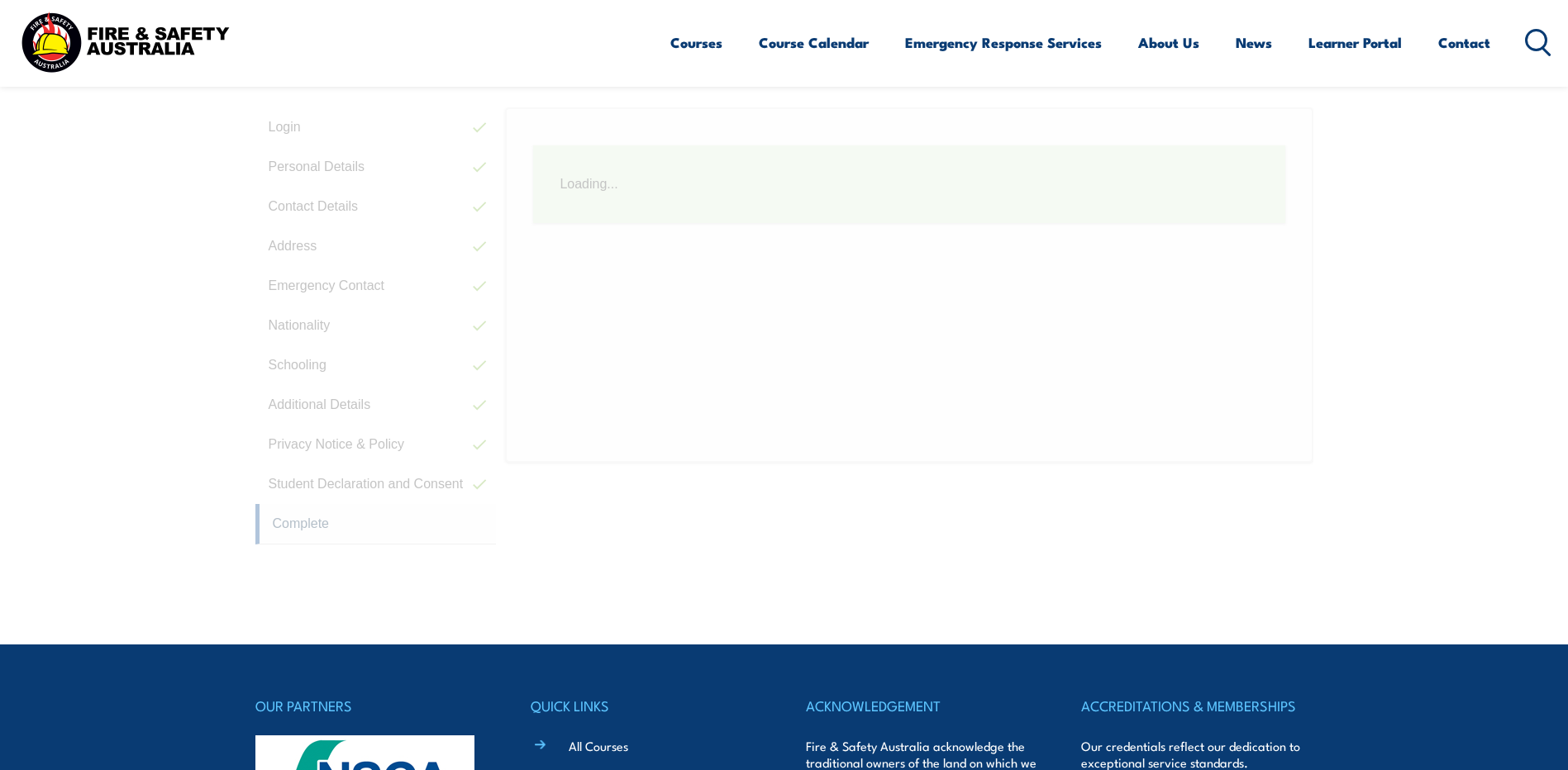
scroll to position [452, 0]
